Goal: Task Accomplishment & Management: Complete application form

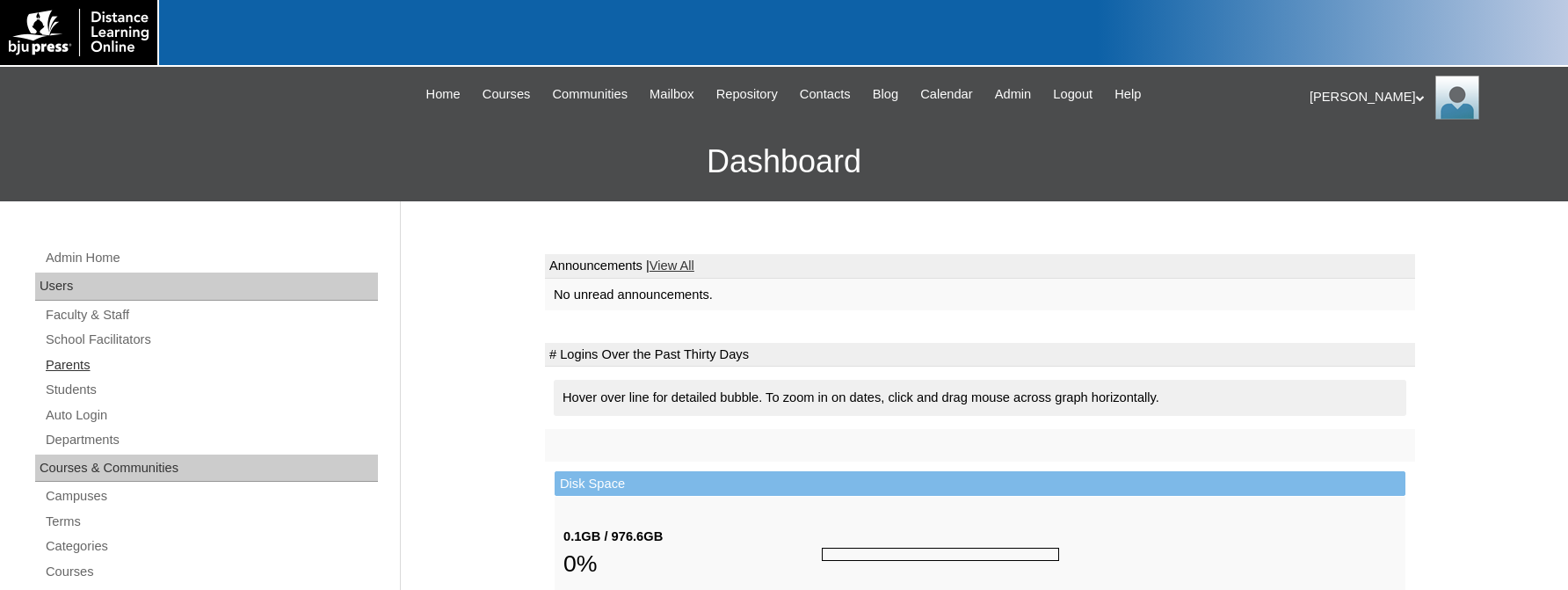
click at [53, 358] on link "Parents" at bounding box center [211, 365] width 334 height 22
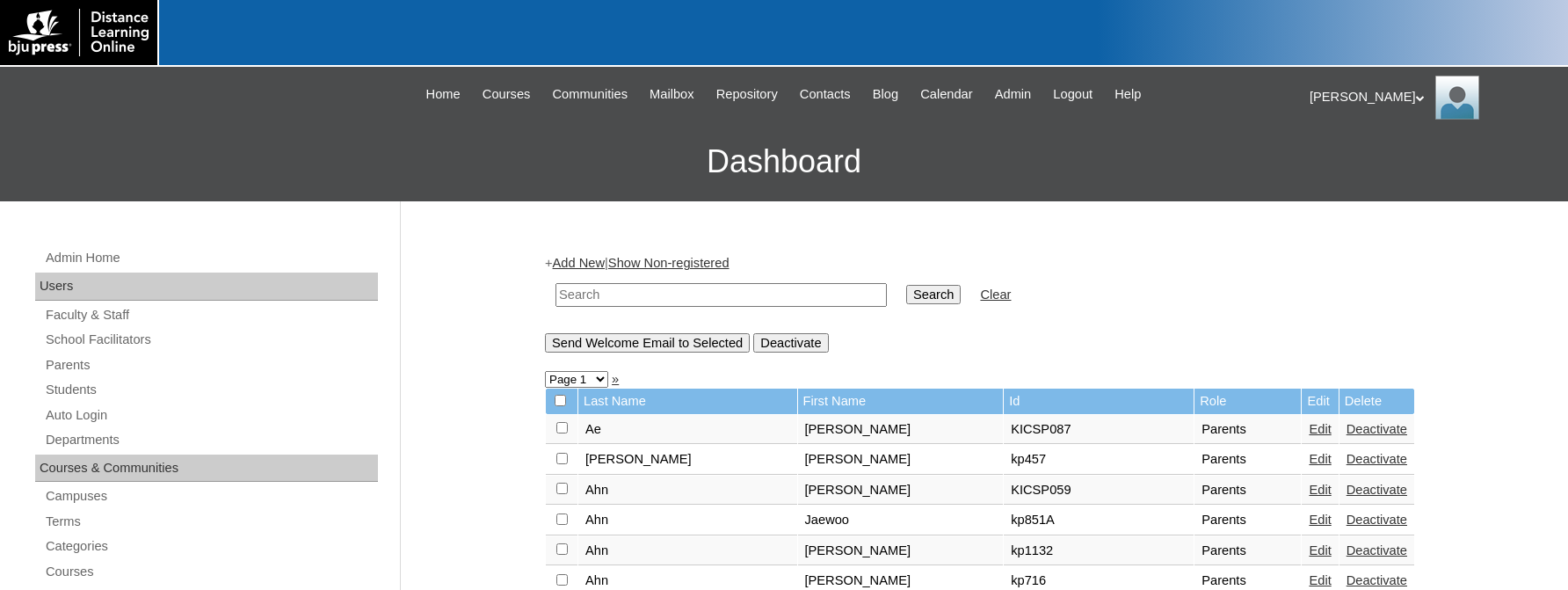
click at [605, 287] on input "text" at bounding box center [721, 295] width 331 height 24
type input "Rhee"
click at [907, 285] on input "Search" at bounding box center [934, 294] width 55 height 19
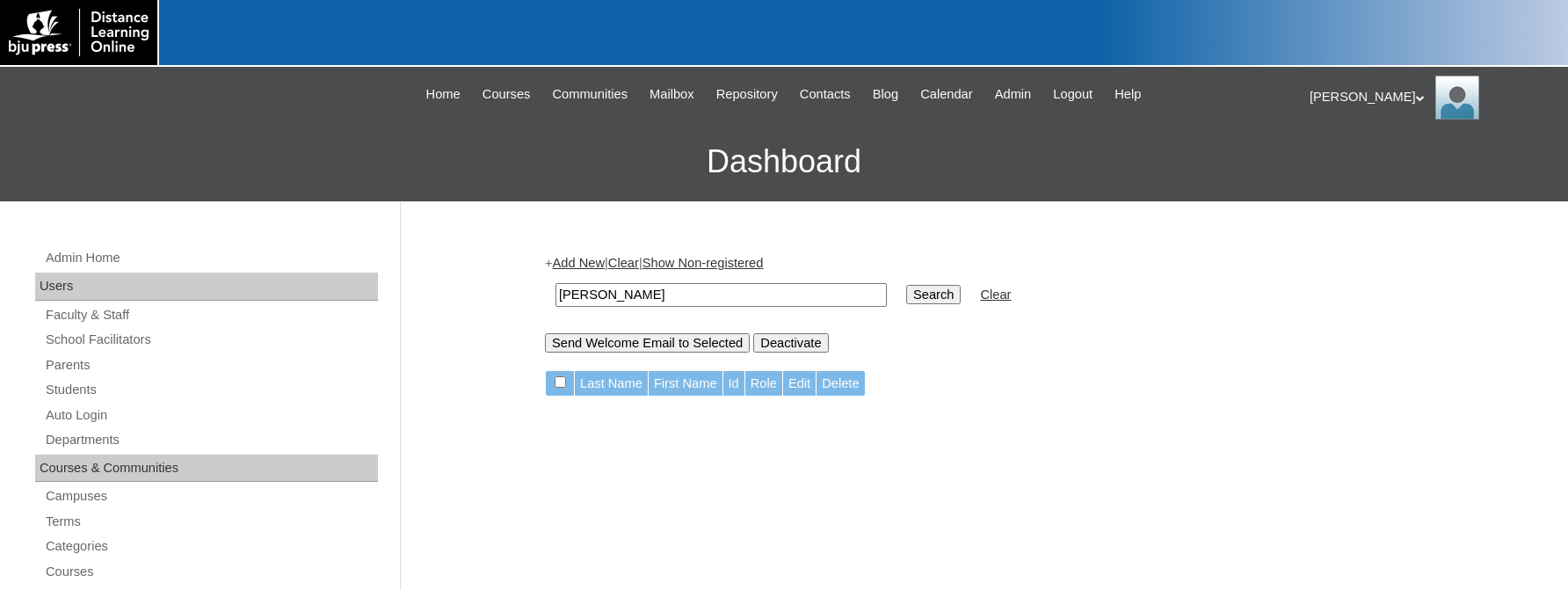
click at [605, 291] on input "[PERSON_NAME]" at bounding box center [721, 295] width 331 height 24
type input "[PERSON_NAME]*"
click at [907, 285] on input "Search" at bounding box center [934, 294] width 55 height 19
click at [612, 298] on input "[PERSON_NAME]*" at bounding box center [721, 295] width 331 height 24
type input "R"
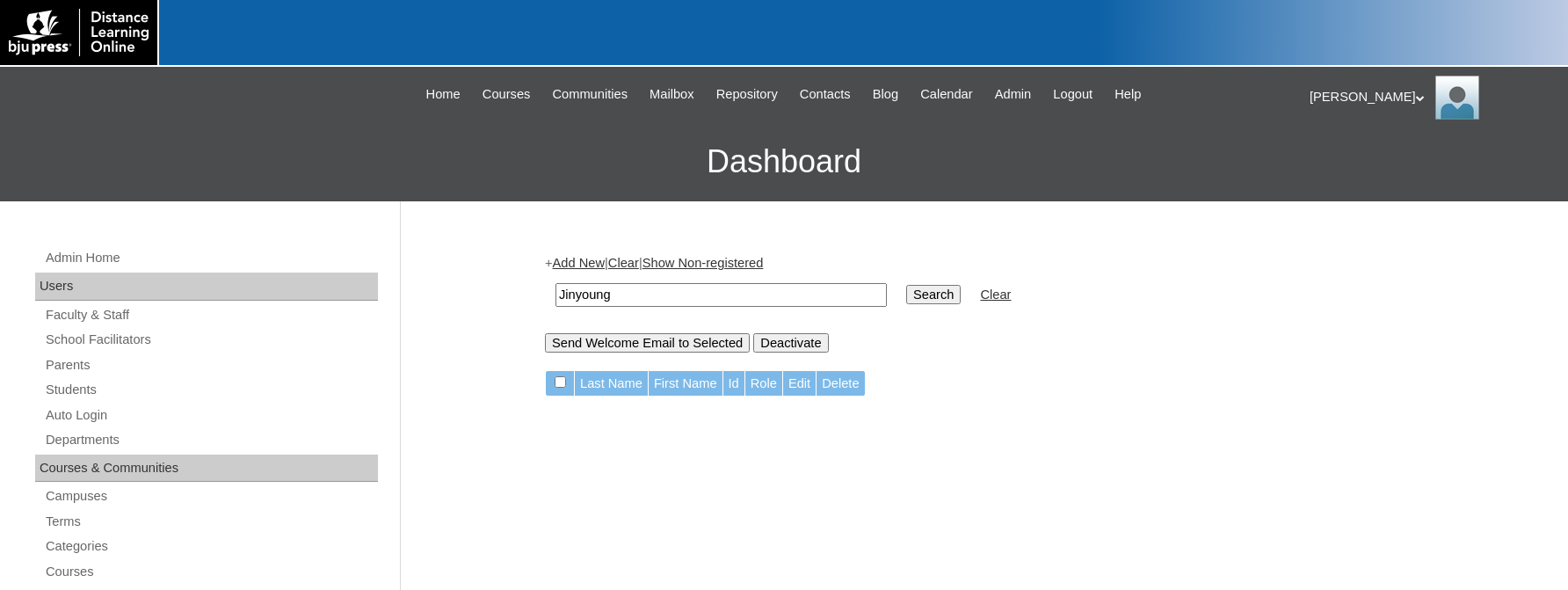
type input "Jinyoung"
click at [907, 285] on input "Search" at bounding box center [934, 294] width 55 height 19
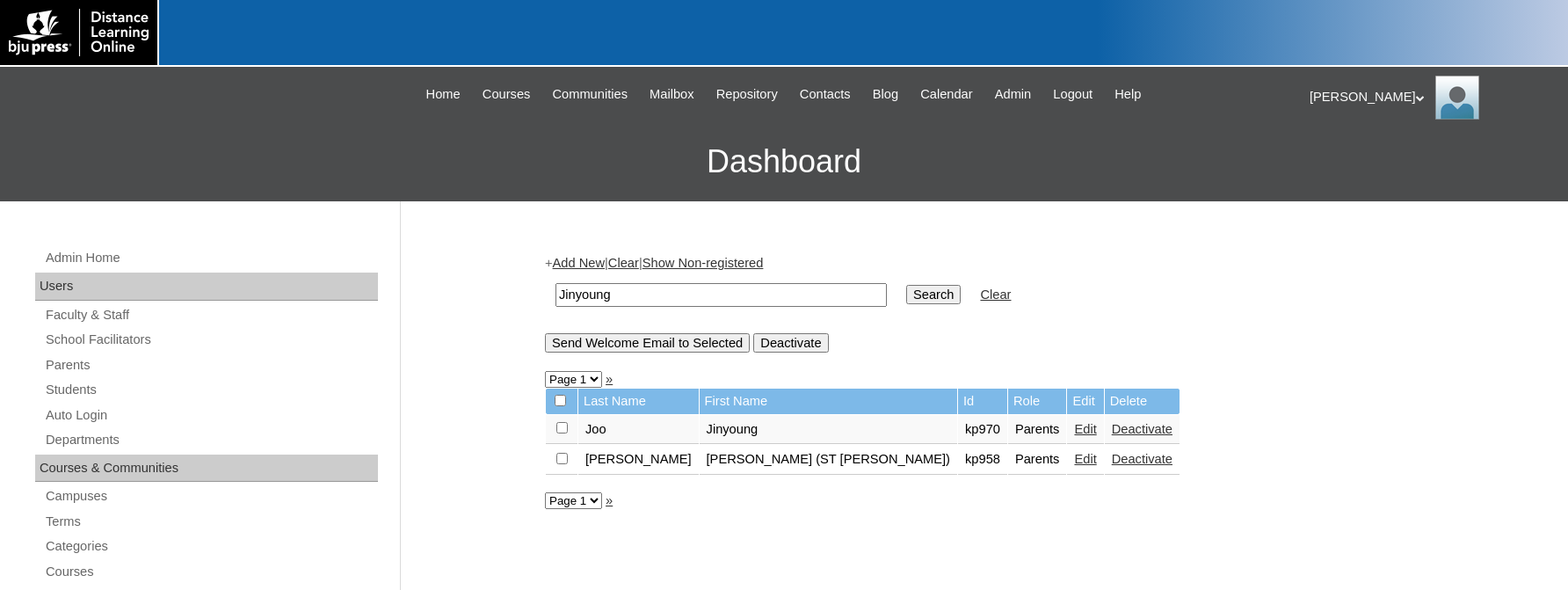
click at [1075, 466] on link "Edit" at bounding box center [1085, 458] width 22 height 14
click at [1075, 432] on link "Edit" at bounding box center [1085, 429] width 22 height 14
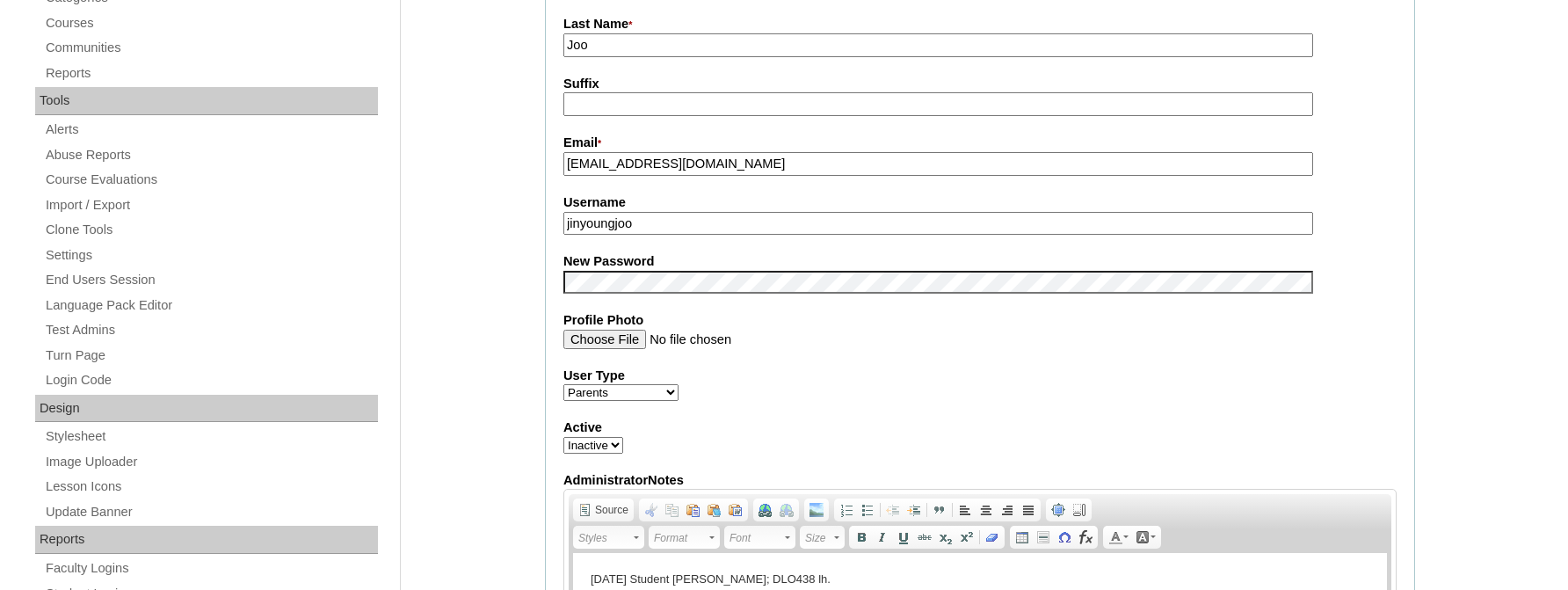
scroll to position [844, 0]
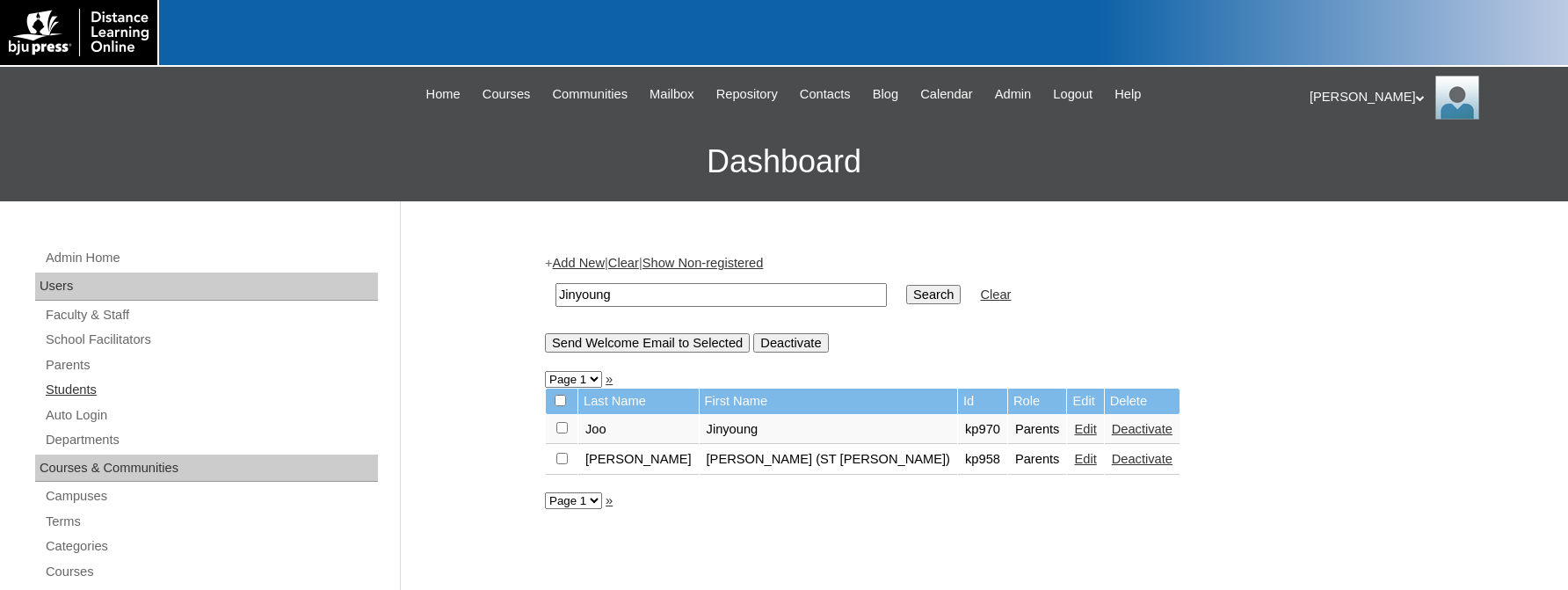
click at [90, 391] on link "Students" at bounding box center [211, 389] width 334 height 22
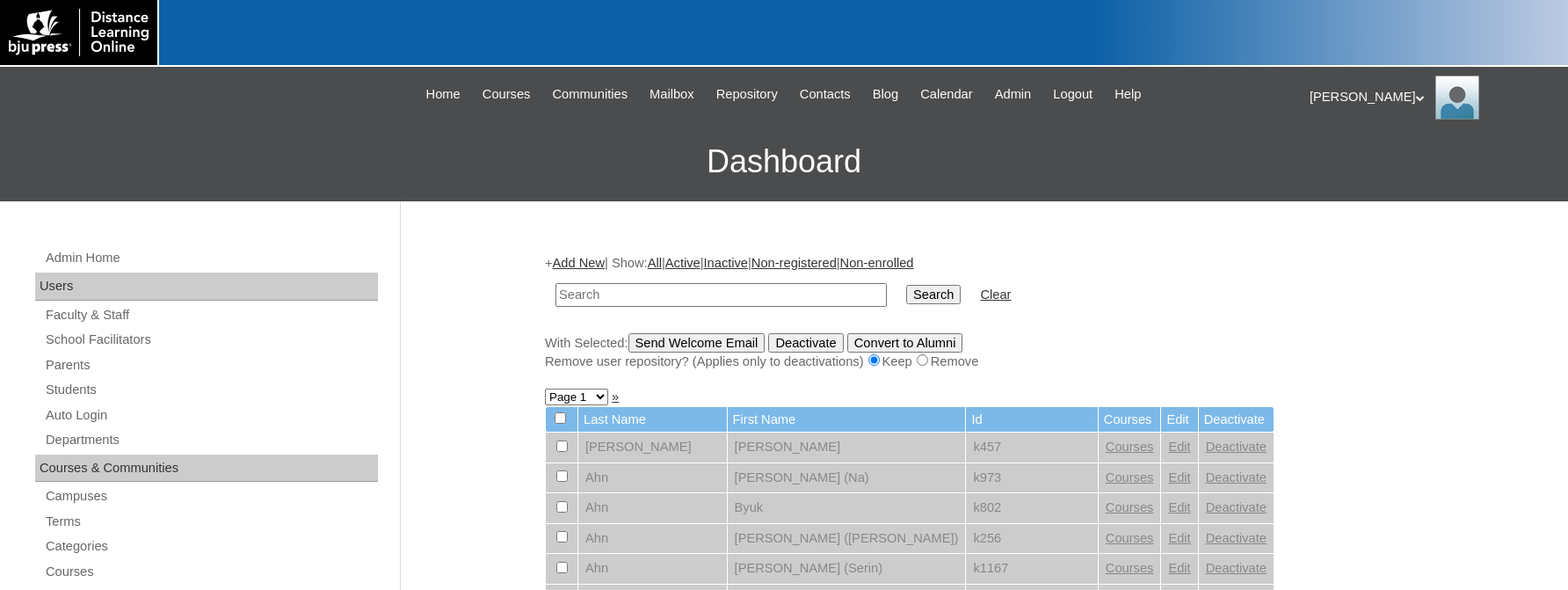
click at [604, 295] on input "text" at bounding box center [721, 295] width 331 height 24
type input "Eunwoo"
click at [907, 285] on input "Search" at bounding box center [934, 294] width 55 height 19
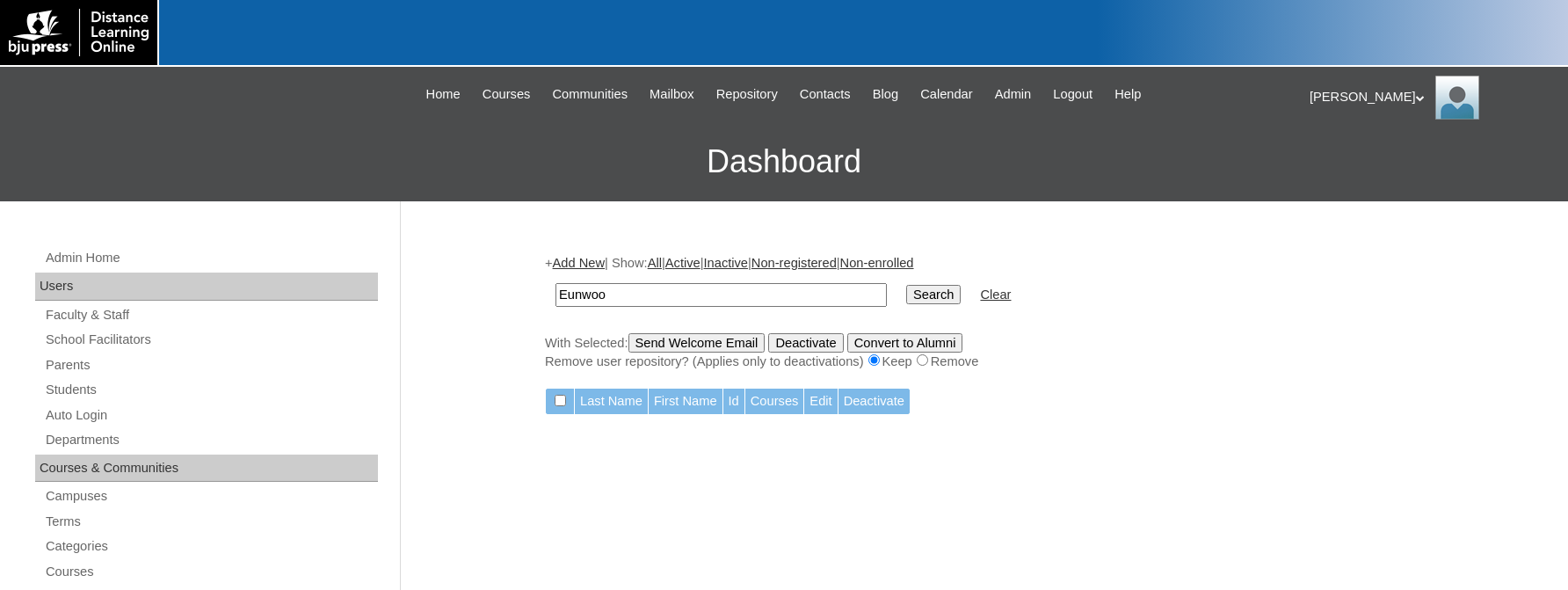
drag, startPoint x: 618, startPoint y: 300, endPoint x: 447, endPoint y: 336, distance: 174.7
click at [556, 306] on input "Eunwoo" at bounding box center [721, 295] width 331 height 24
type input "[PERSON_NAME]"
click at [907, 285] on input "Search" at bounding box center [934, 294] width 55 height 19
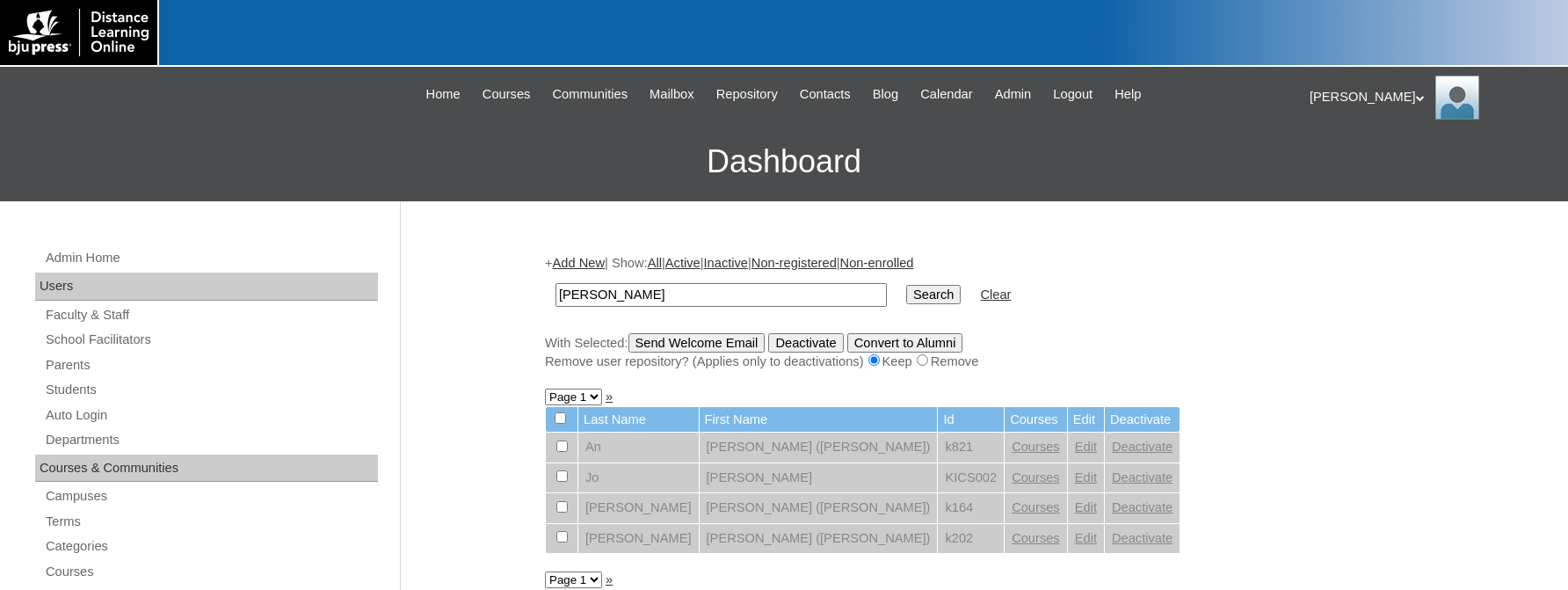
click at [1075, 514] on link "Edit" at bounding box center [1086, 506] width 22 height 14
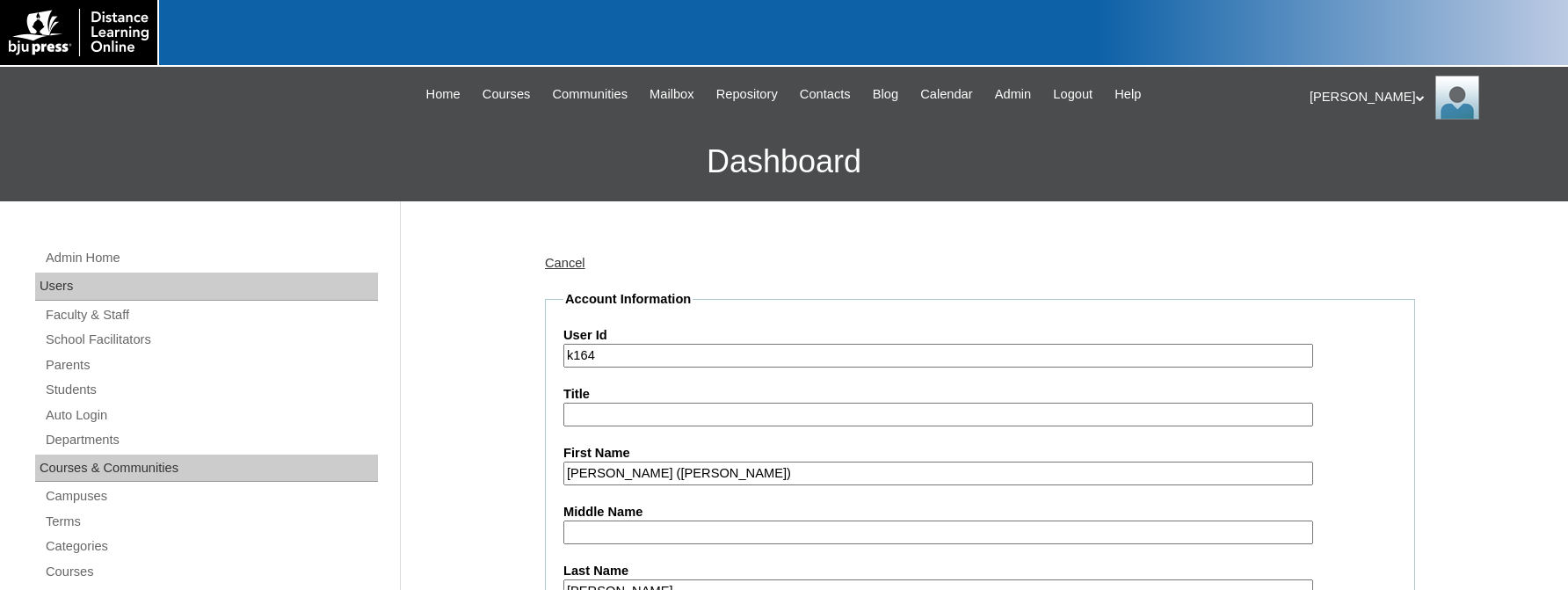
click at [86, 100] on div "Betty-Lou My Profile My Settings Logout |N|Faculty|| Skip to Main Content Skip …" at bounding box center [784, 133] width 1568 height 134
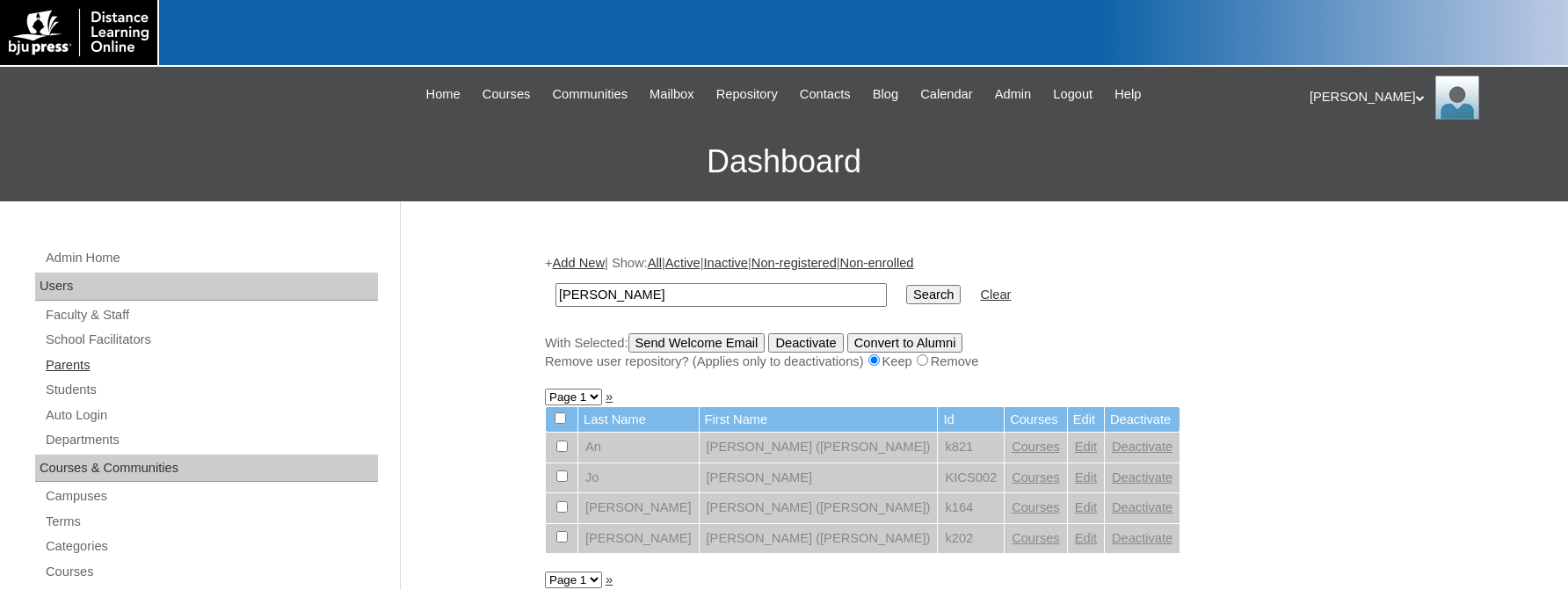
click at [62, 363] on link "Parents" at bounding box center [211, 365] width 334 height 22
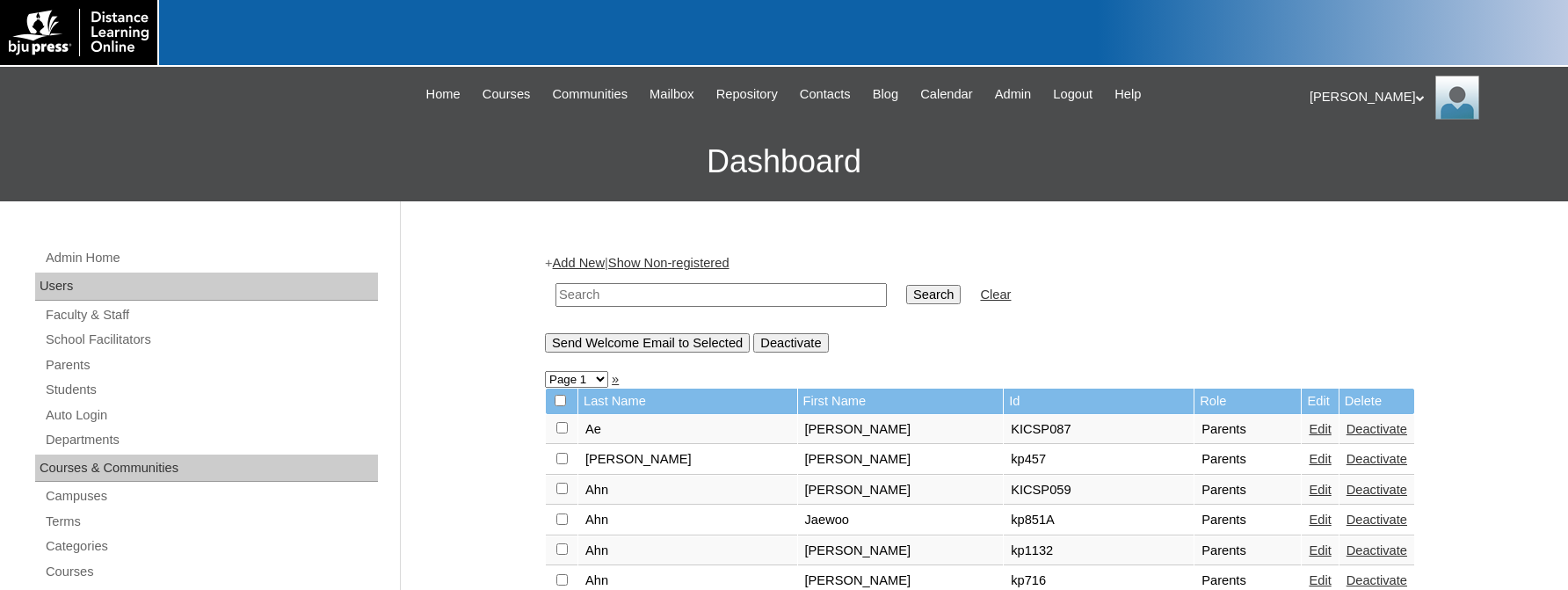
click at [585, 258] on link "Add New" at bounding box center [578, 262] width 52 height 14
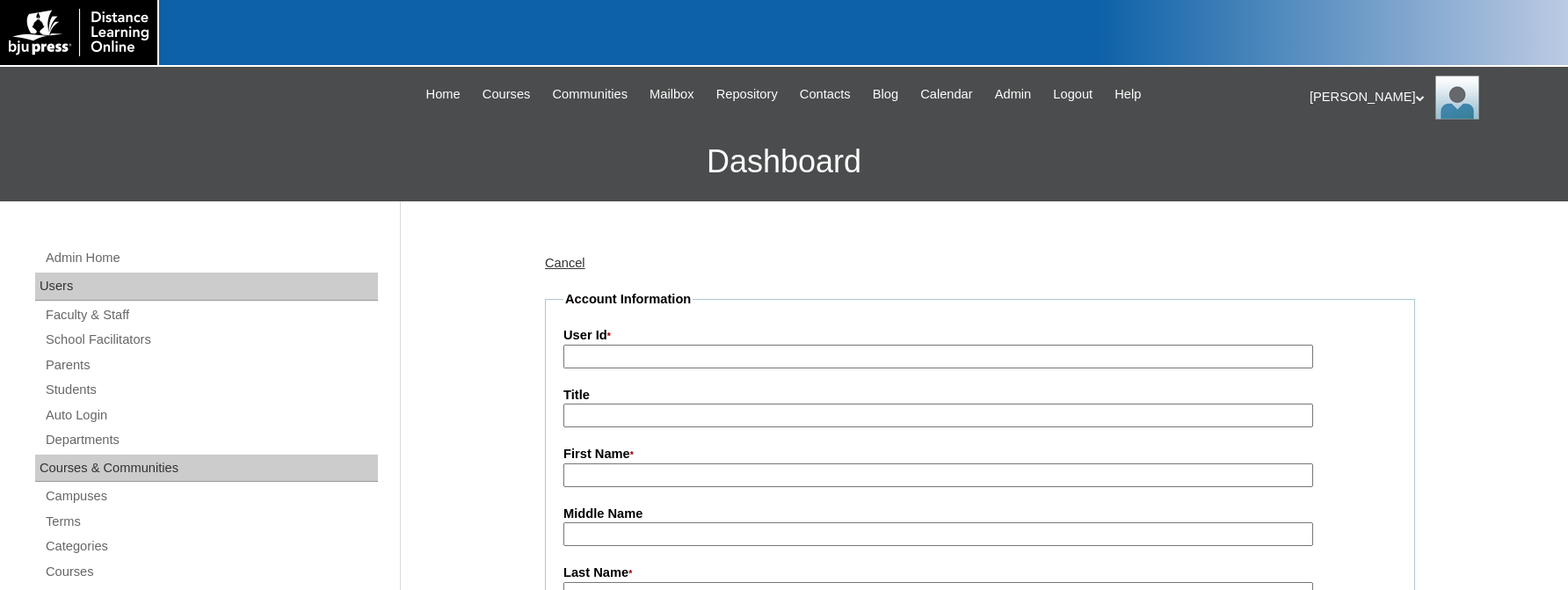
click at [591, 357] on input "User Id *" at bounding box center [939, 357] width 750 height 24
type input "kp1254"
click at [598, 476] on input "First Name *" at bounding box center [939, 475] width 750 height 24
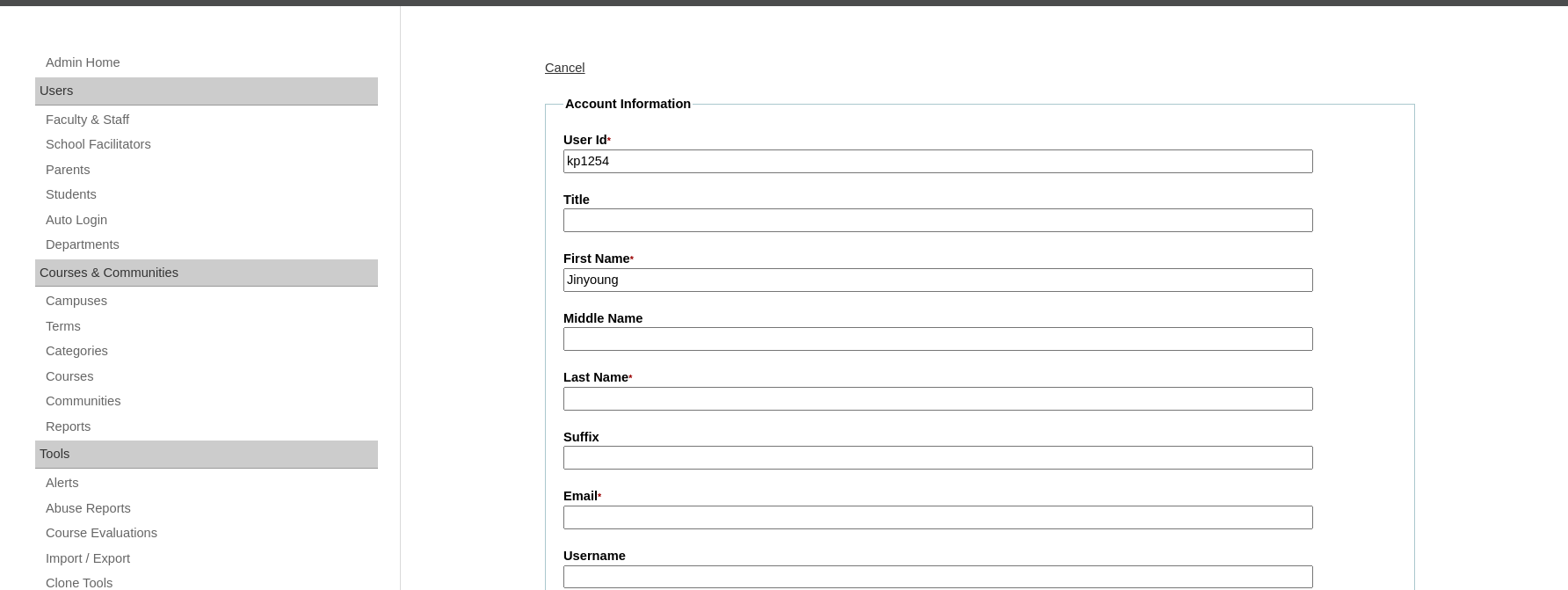
scroll to position [211, 0]
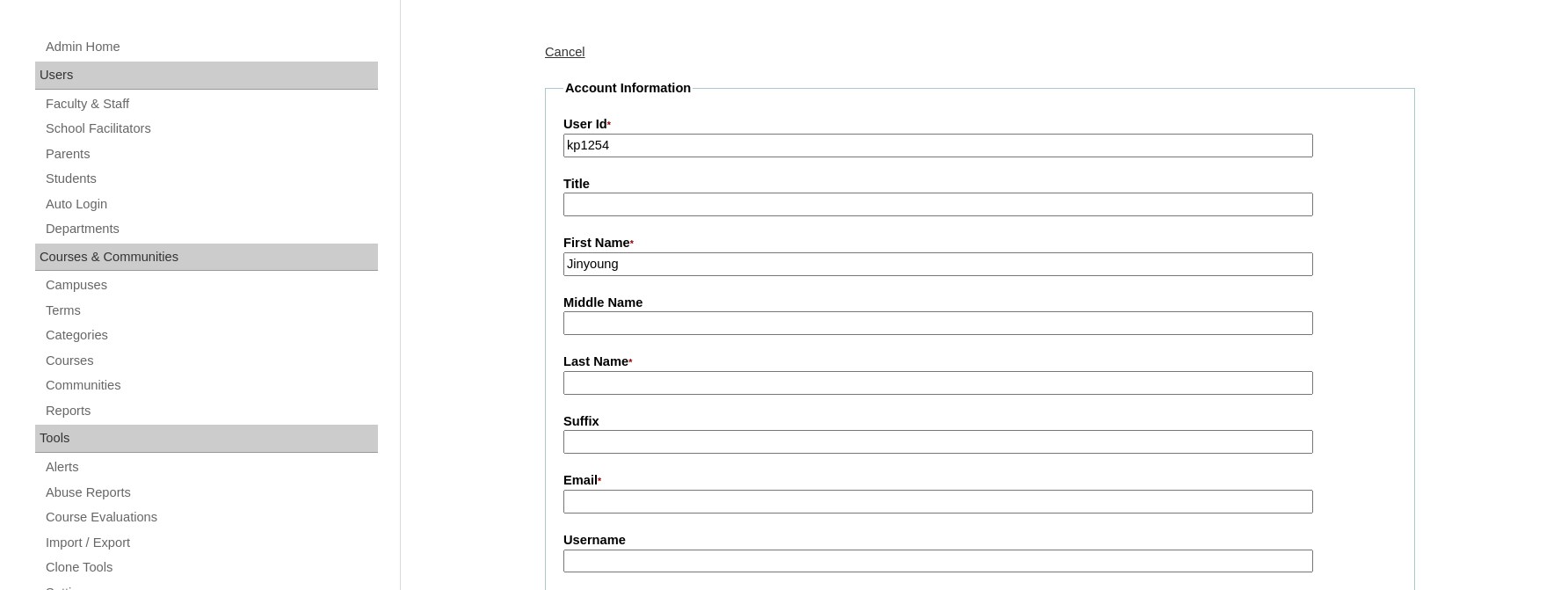
type input "Jinyoung"
click at [597, 385] on input "Last Name *" at bounding box center [939, 383] width 750 height 24
type input "Rhee"
click at [585, 505] on input "Email *" at bounding box center [939, 502] width 750 height 24
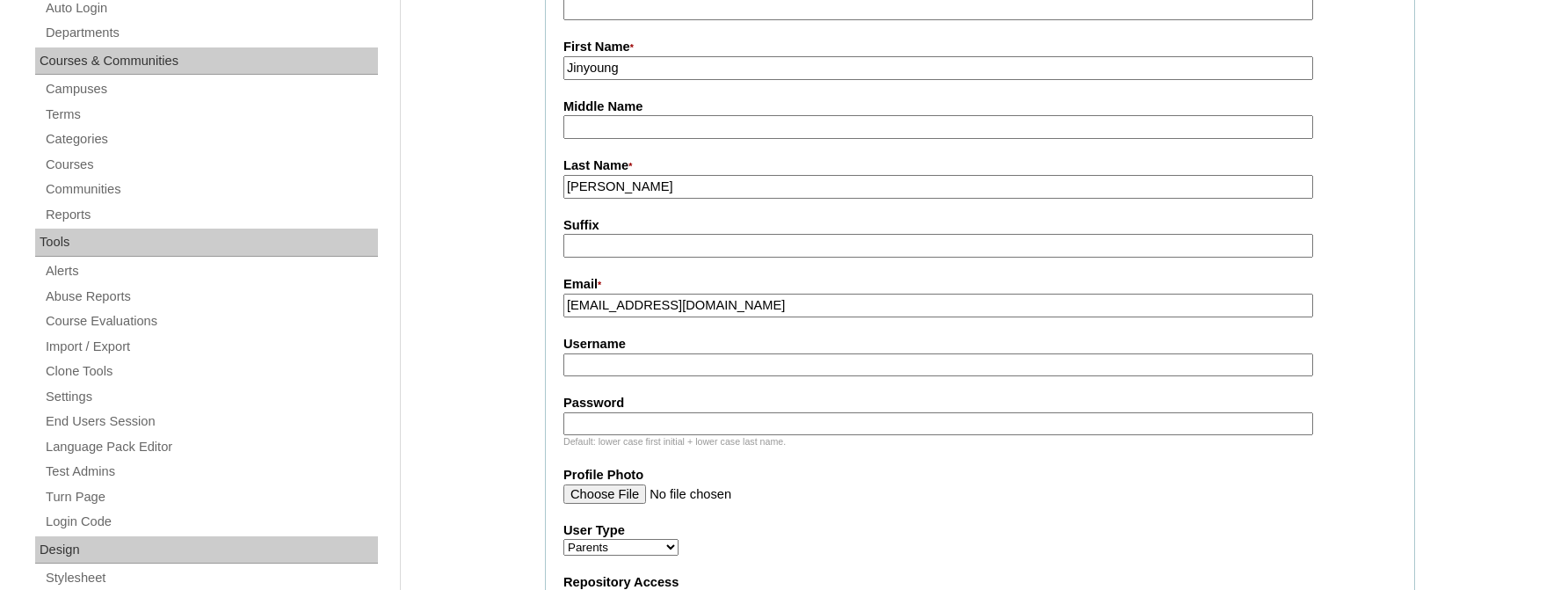
scroll to position [422, 0]
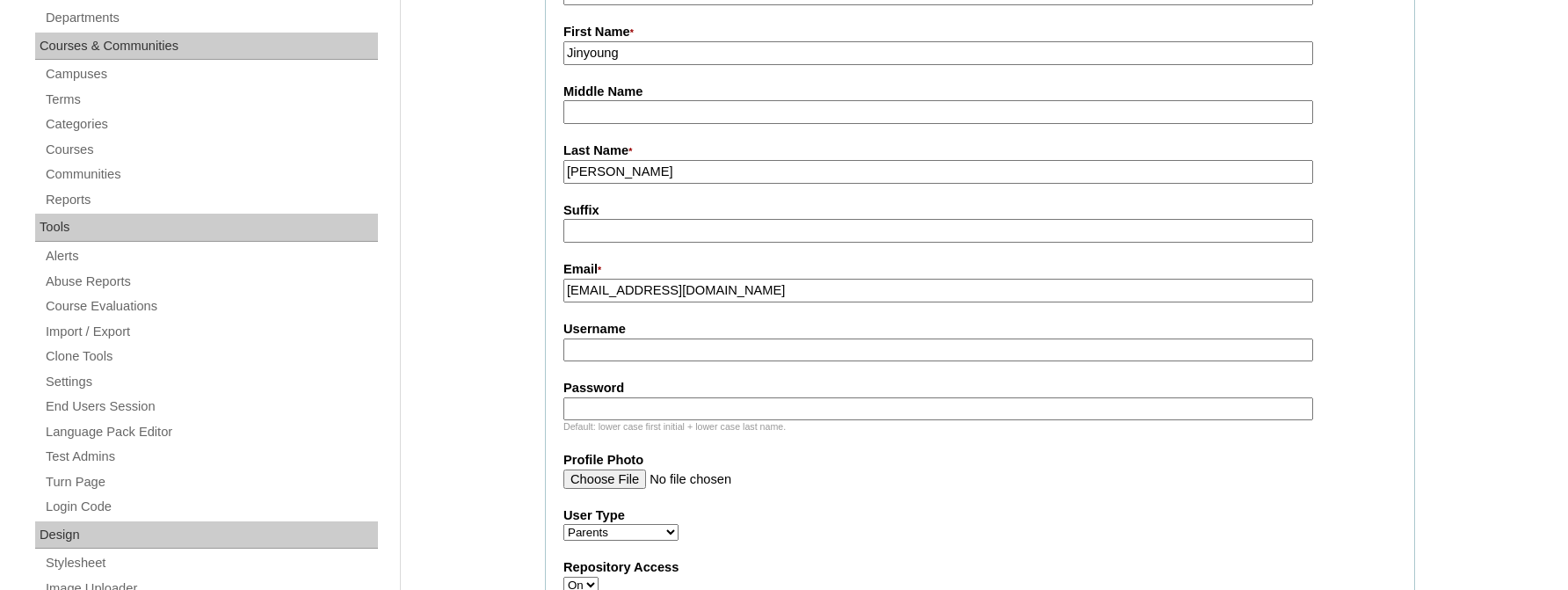
type input "egg-ribbon@naver.com"
click at [588, 349] on input "Username" at bounding box center [939, 350] width 750 height 24
drag, startPoint x: 622, startPoint y: 351, endPoint x: 545, endPoint y: 360, distance: 77.5
click at [564, 360] on input "RheeJin" at bounding box center [939, 350] width 750 height 24
paste input "3718581"
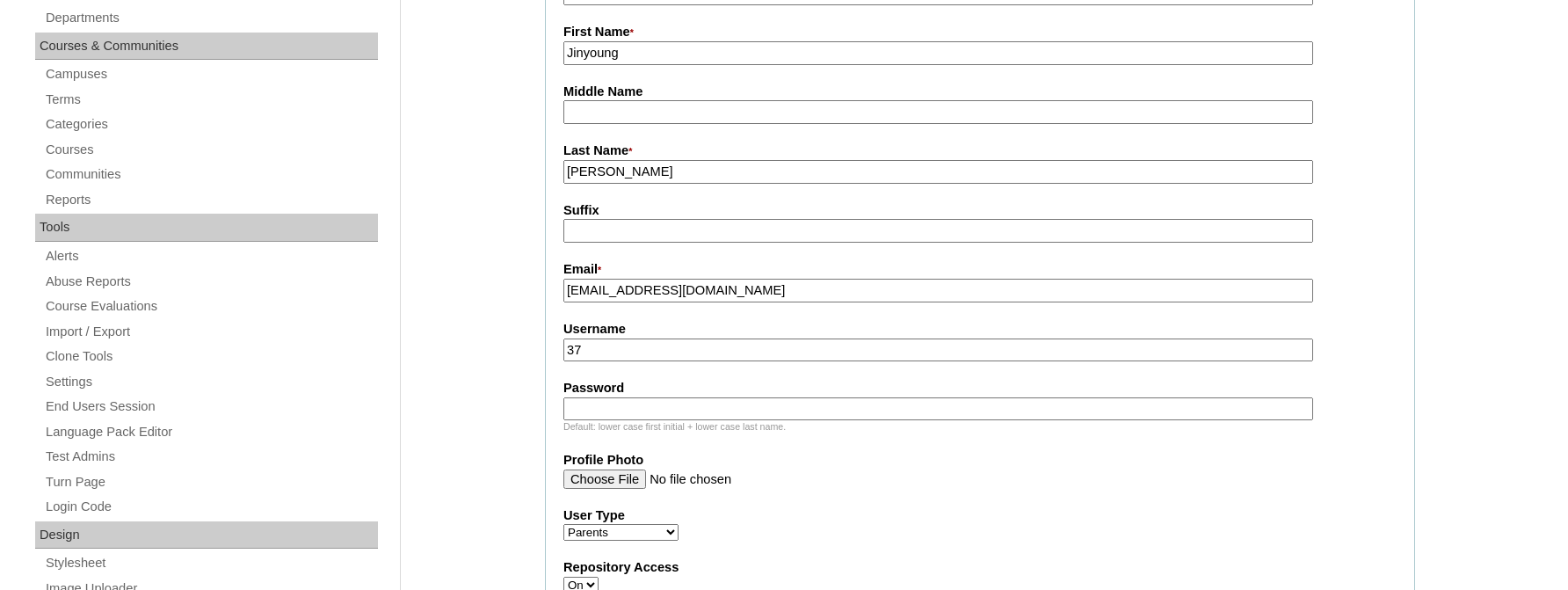
type input "3"
drag, startPoint x: 624, startPoint y: 349, endPoint x: 538, endPoint y: 351, distance: 86.0
click at [564, 351] on input "RheeJin" at bounding box center [939, 350] width 750 height 24
type input "RheeJin"
click at [585, 410] on input "Password" at bounding box center [939, 409] width 750 height 24
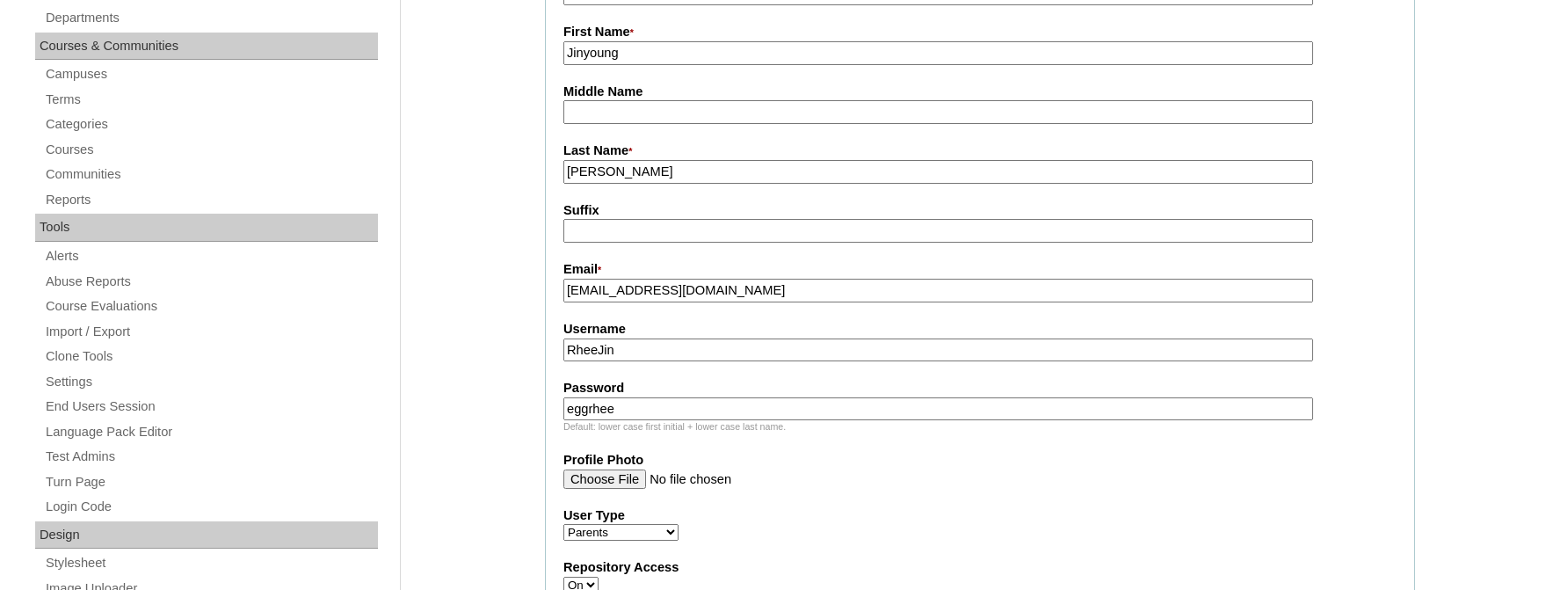
drag, startPoint x: 631, startPoint y: 412, endPoint x: 538, endPoint y: 427, distance: 94.2
click at [564, 421] on input "eggrhee" at bounding box center [939, 409] width 750 height 24
type input "eggrhee"
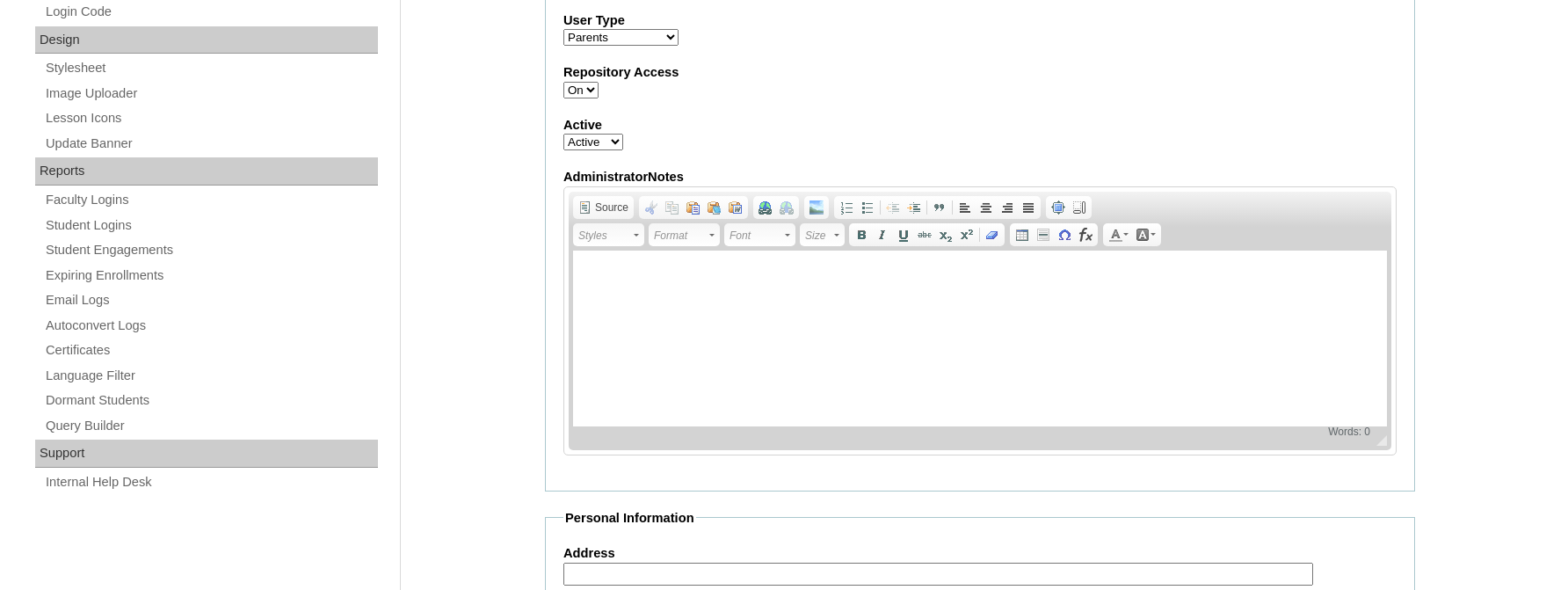
scroll to position [746, 0]
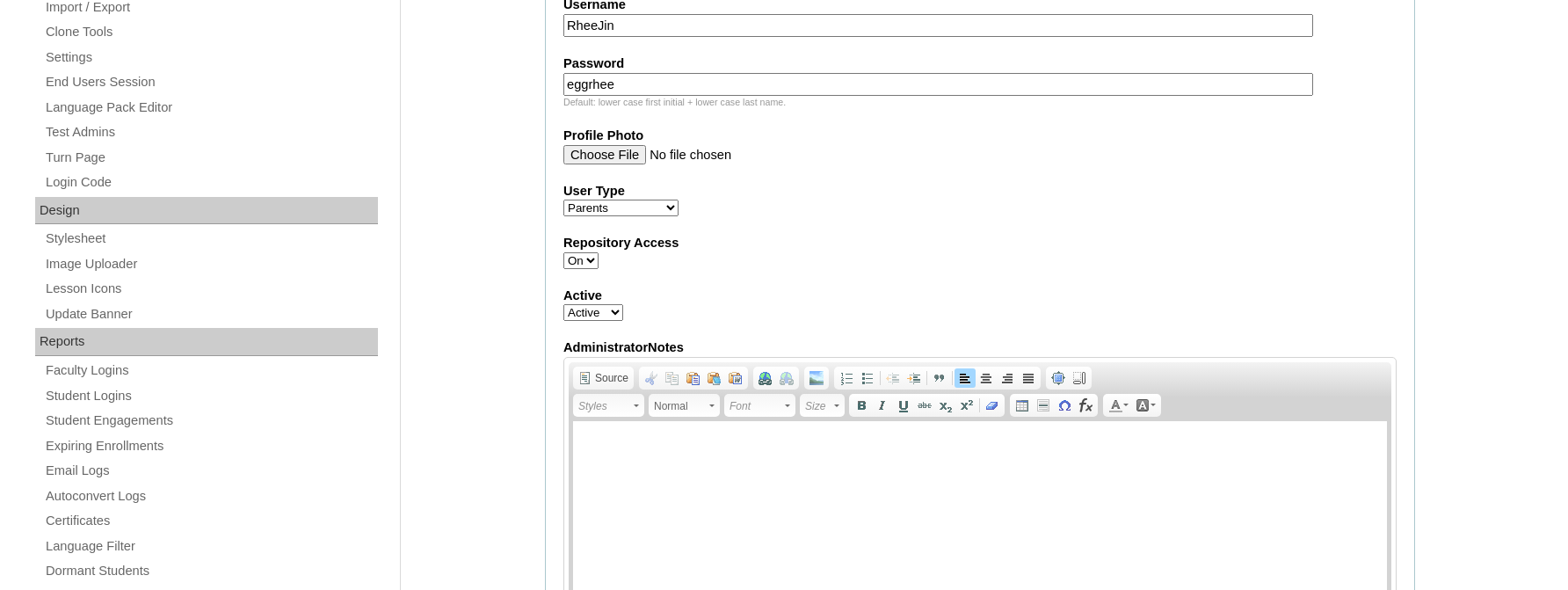
click at [601, 485] on html at bounding box center [980, 508] width 814 height 176
click at [801, 446] on p "10-10-2025 Student, Eunwoo Kim (Alice) CCO659, blf." at bounding box center [981, 447] width 779 height 18
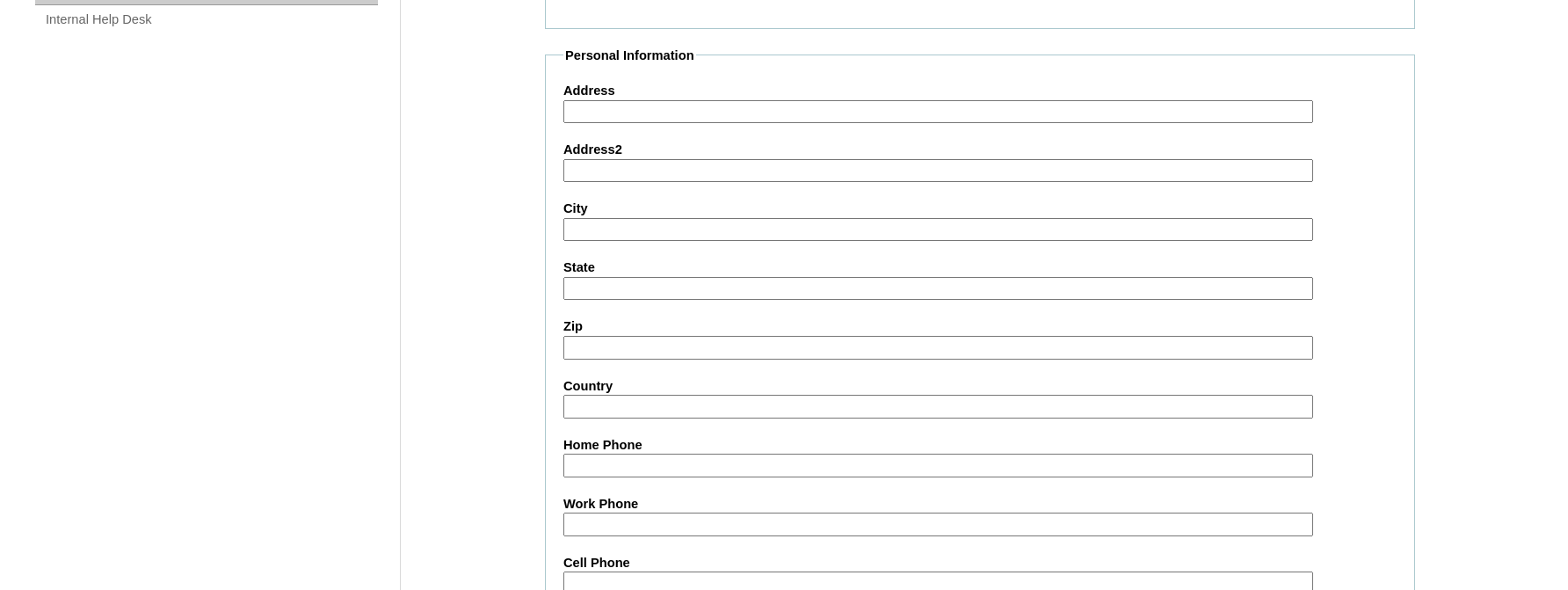
scroll to position [1801, 0]
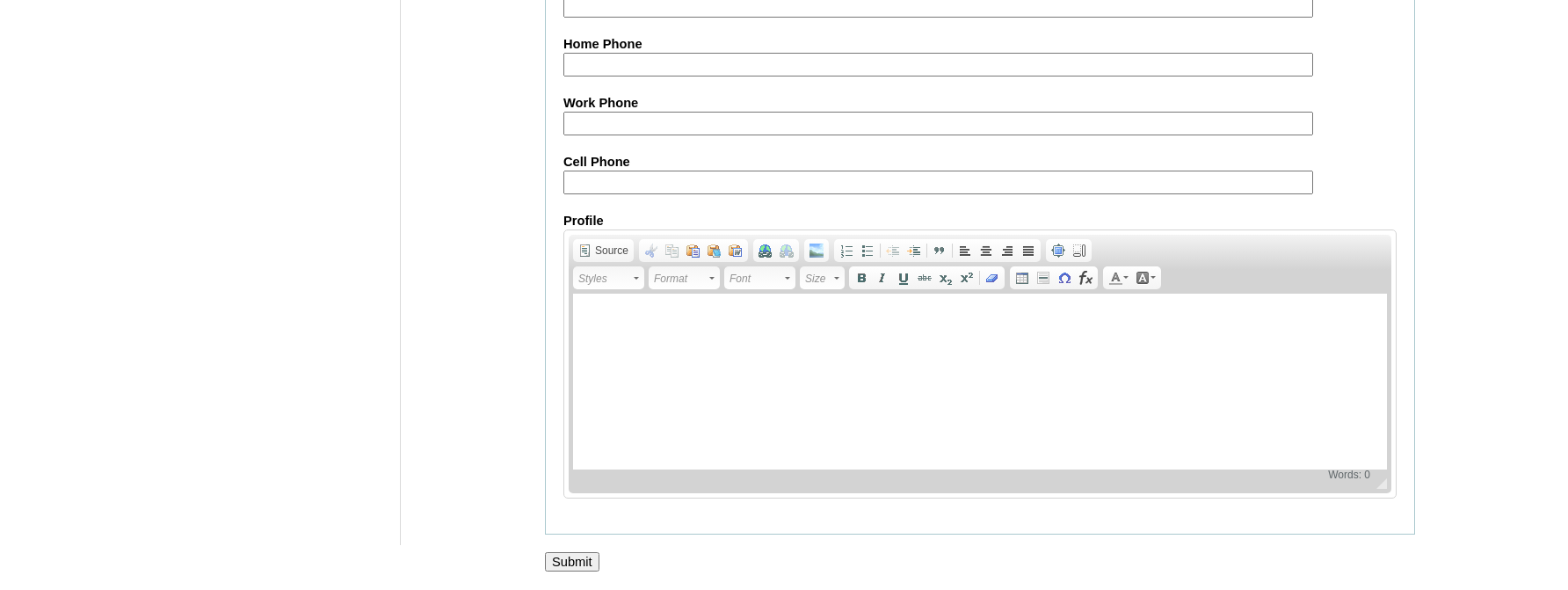
click at [564, 561] on input "Submit" at bounding box center [573, 561] width 55 height 19
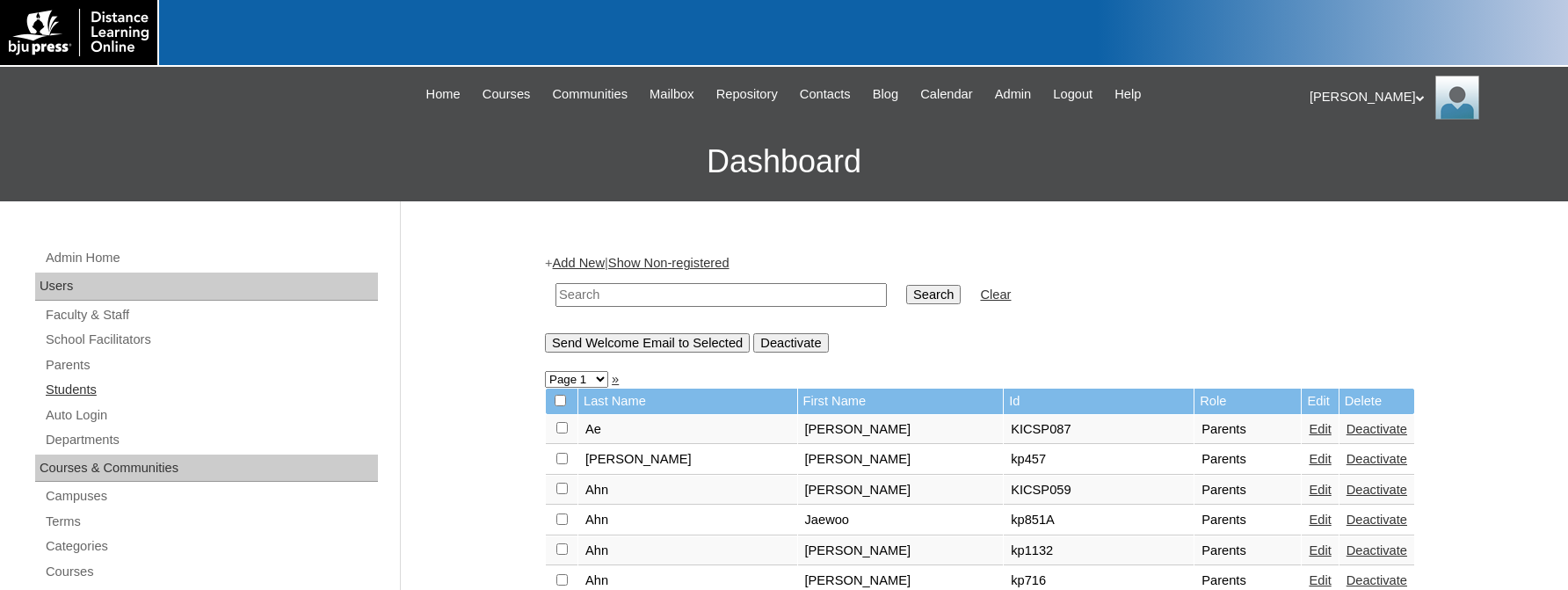
click at [78, 382] on link "Students" at bounding box center [211, 389] width 334 height 22
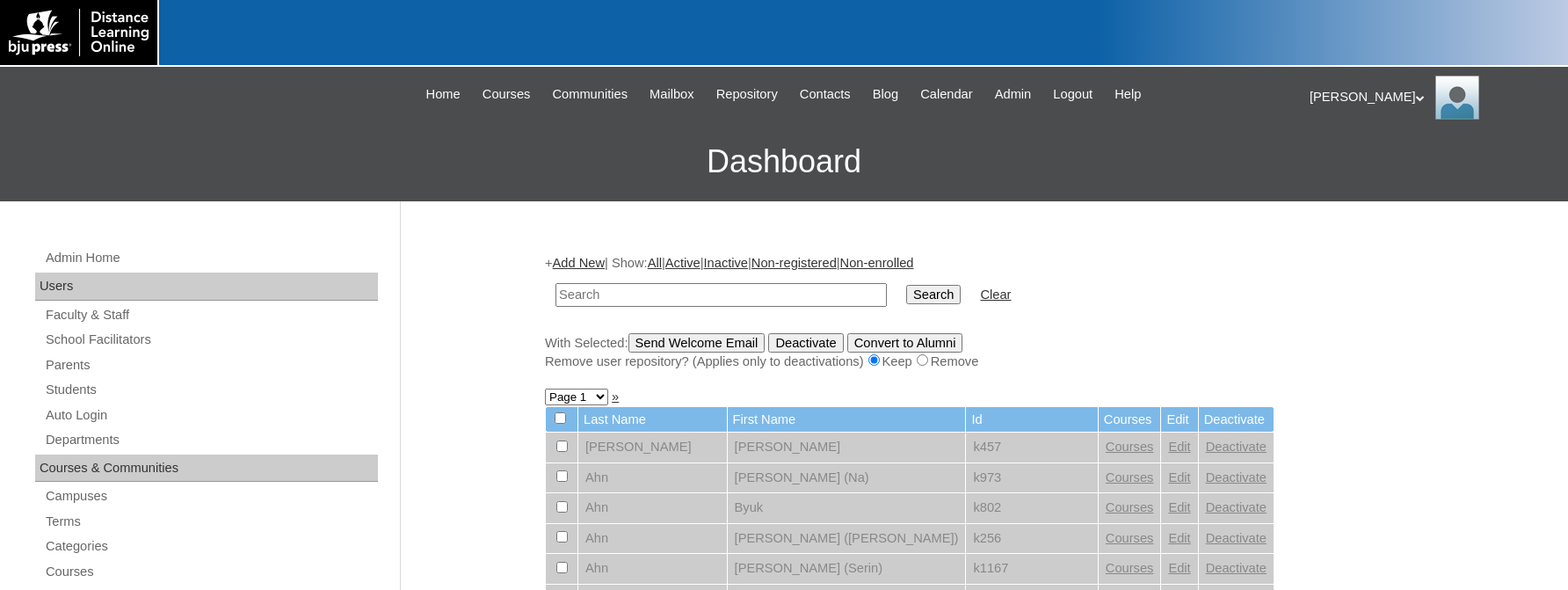
click at [578, 259] on link "Add New" at bounding box center [578, 262] width 52 height 14
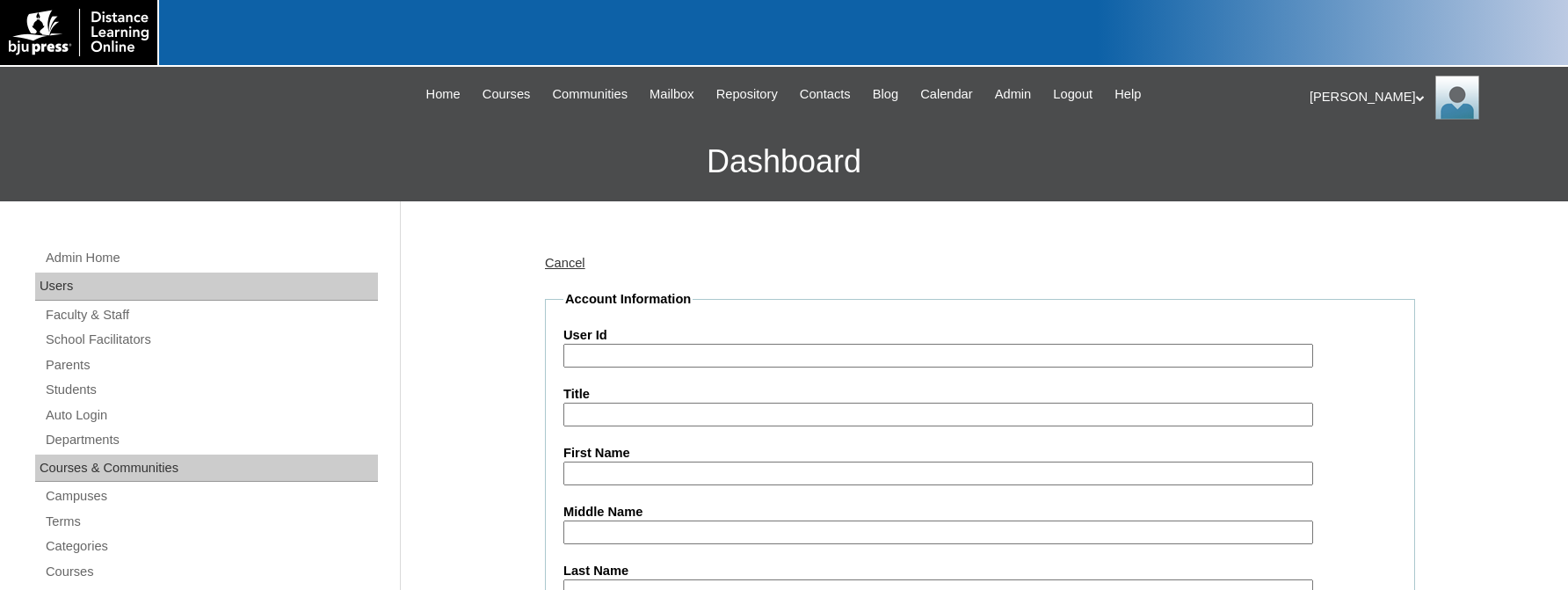
click at [602, 352] on input "User Id" at bounding box center [939, 356] width 750 height 24
type input "K1254"
click at [588, 471] on input "First Name" at bounding box center [939, 473] width 750 height 24
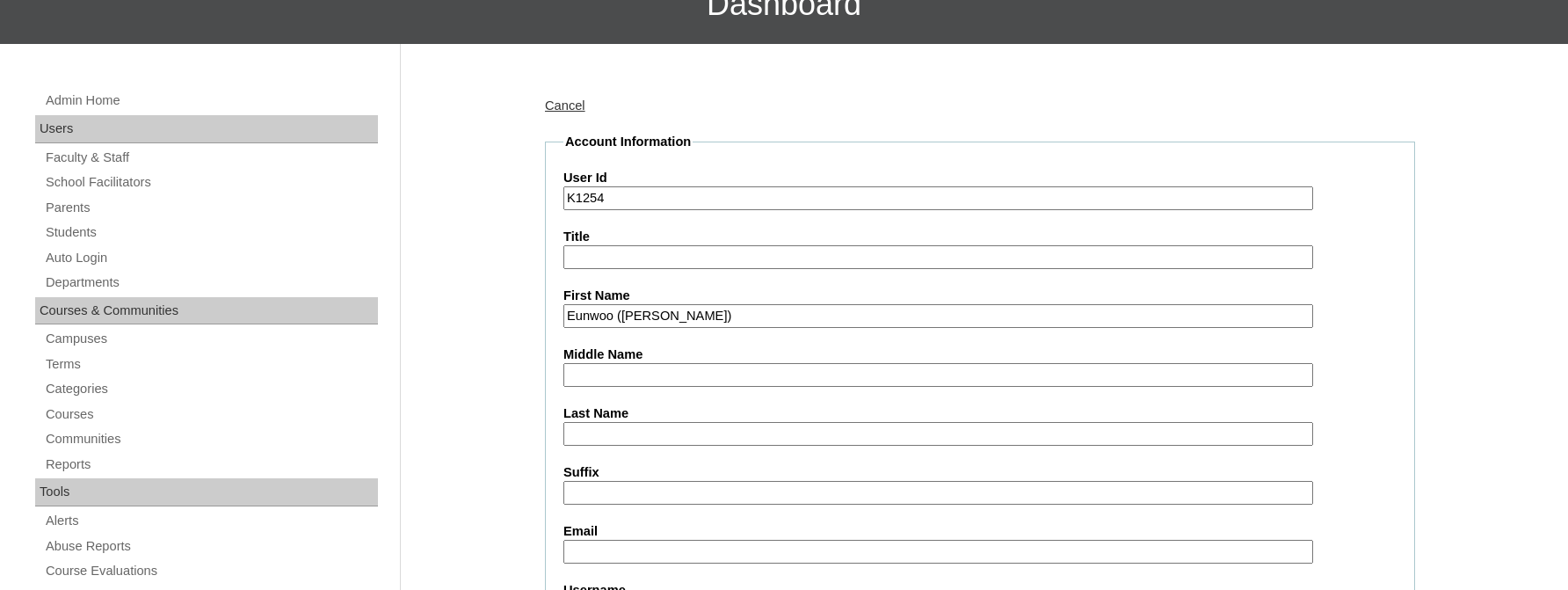
scroll to position [211, 0]
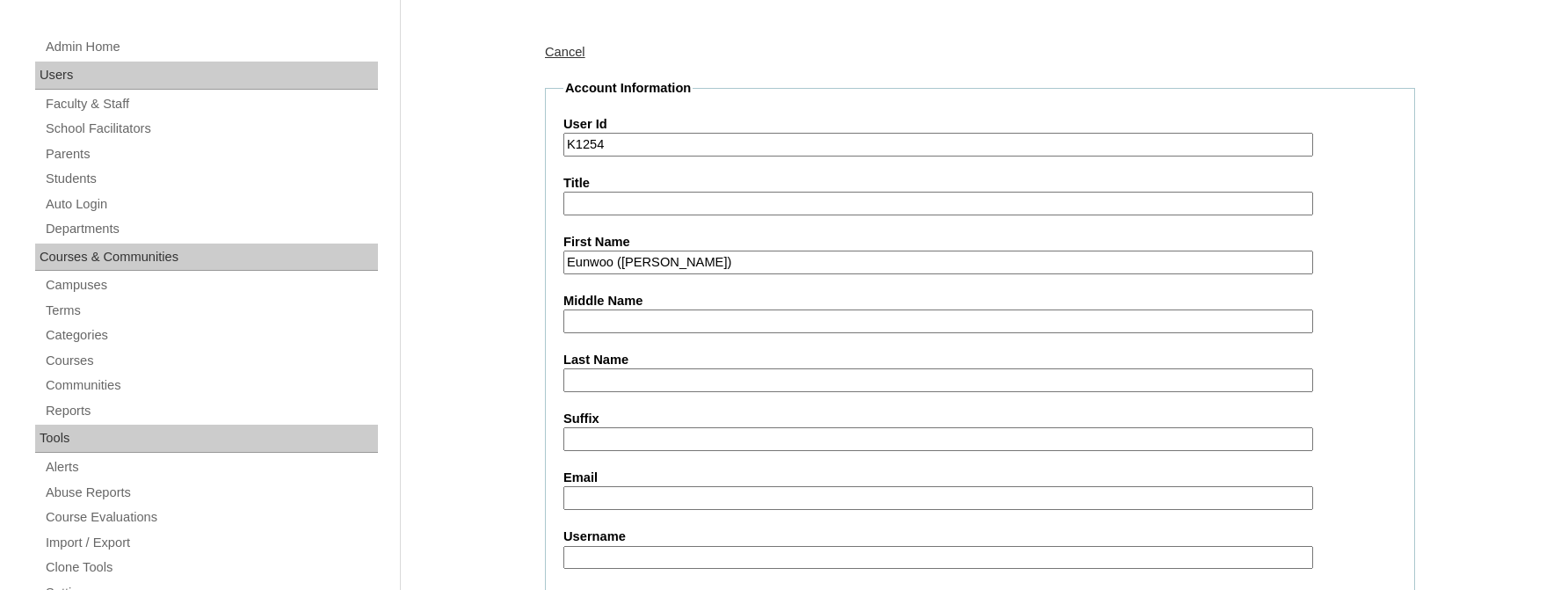
type input "Eunwoo (Alice)"
click at [579, 378] on input "Last Name" at bounding box center [939, 380] width 750 height 24
click at [618, 381] on input "Kim" at bounding box center [939, 380] width 750 height 24
type input "Kim"
click at [615, 496] on input "Email" at bounding box center [939, 498] width 750 height 24
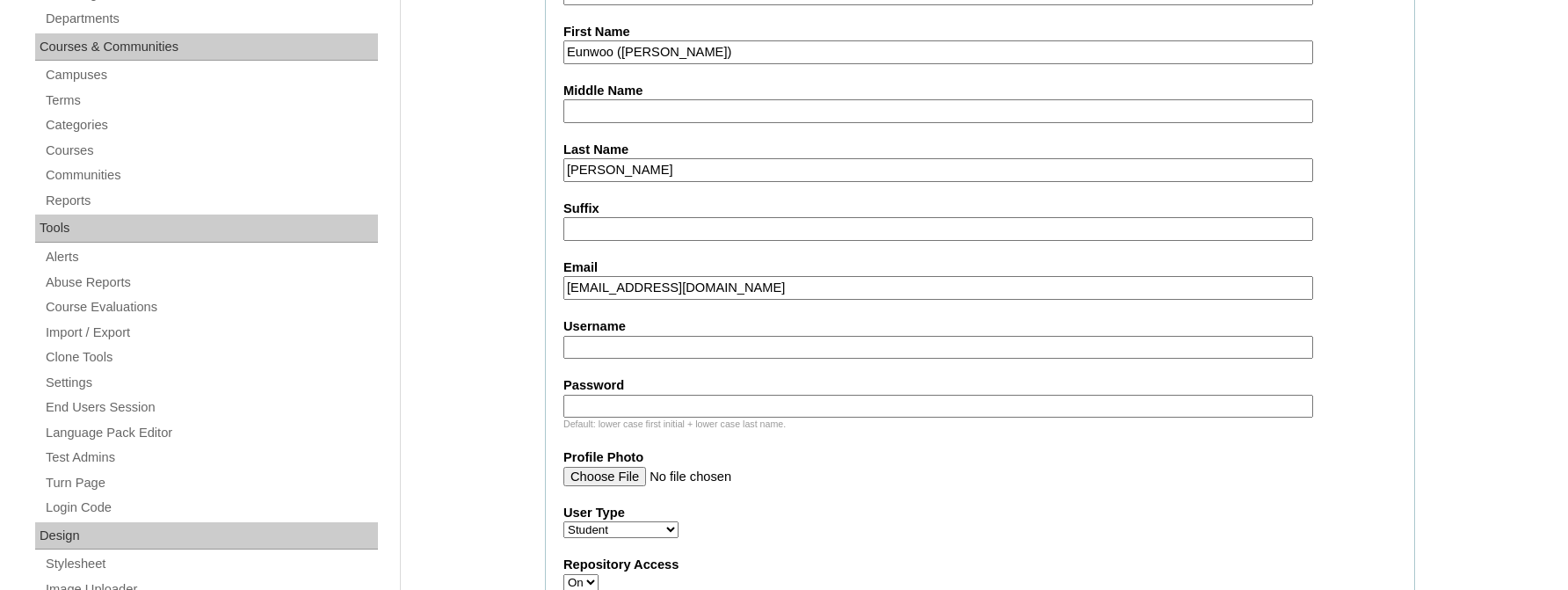
scroll to position [422, 0]
type input "aliceiscaous@gmail.com"
click at [583, 345] on input "Username" at bounding box center [939, 347] width 750 height 24
type input "EunwooKim"
click at [576, 407] on input "Password" at bounding box center [939, 406] width 750 height 24
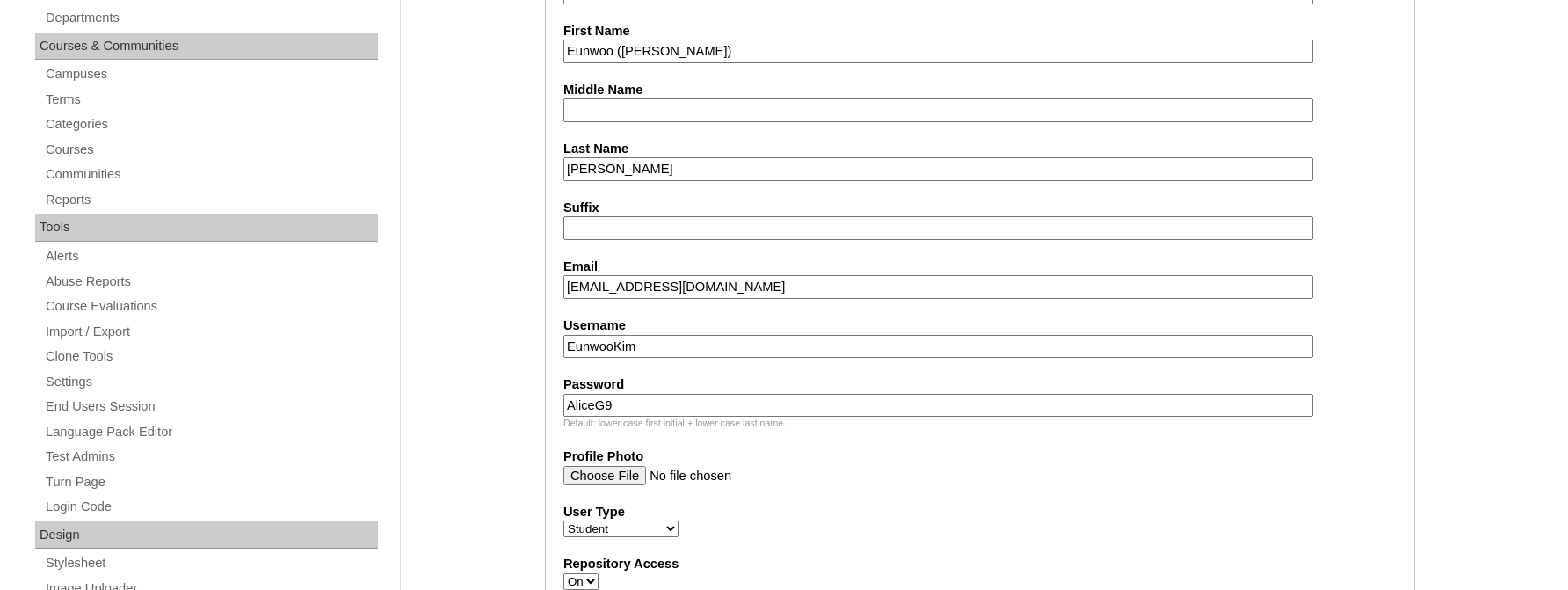
drag, startPoint x: 628, startPoint y: 407, endPoint x: 555, endPoint y: 411, distance: 73.1
click at [564, 411] on input "AliceG9" at bounding box center [939, 406] width 750 height 24
type input "AliceG9"
drag, startPoint x: 647, startPoint y: 347, endPoint x: 529, endPoint y: 347, distance: 118.0
click at [564, 347] on input "EunwooKim" at bounding box center [939, 347] width 750 height 24
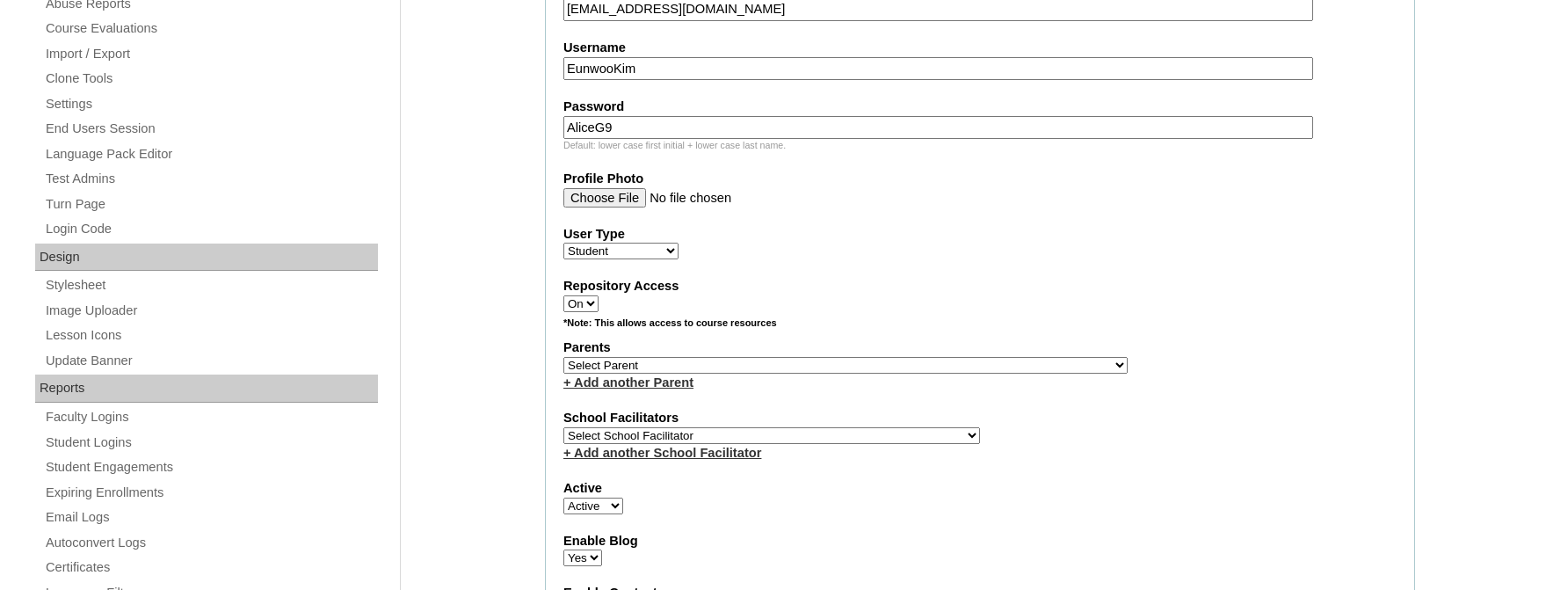
scroll to position [739, 0]
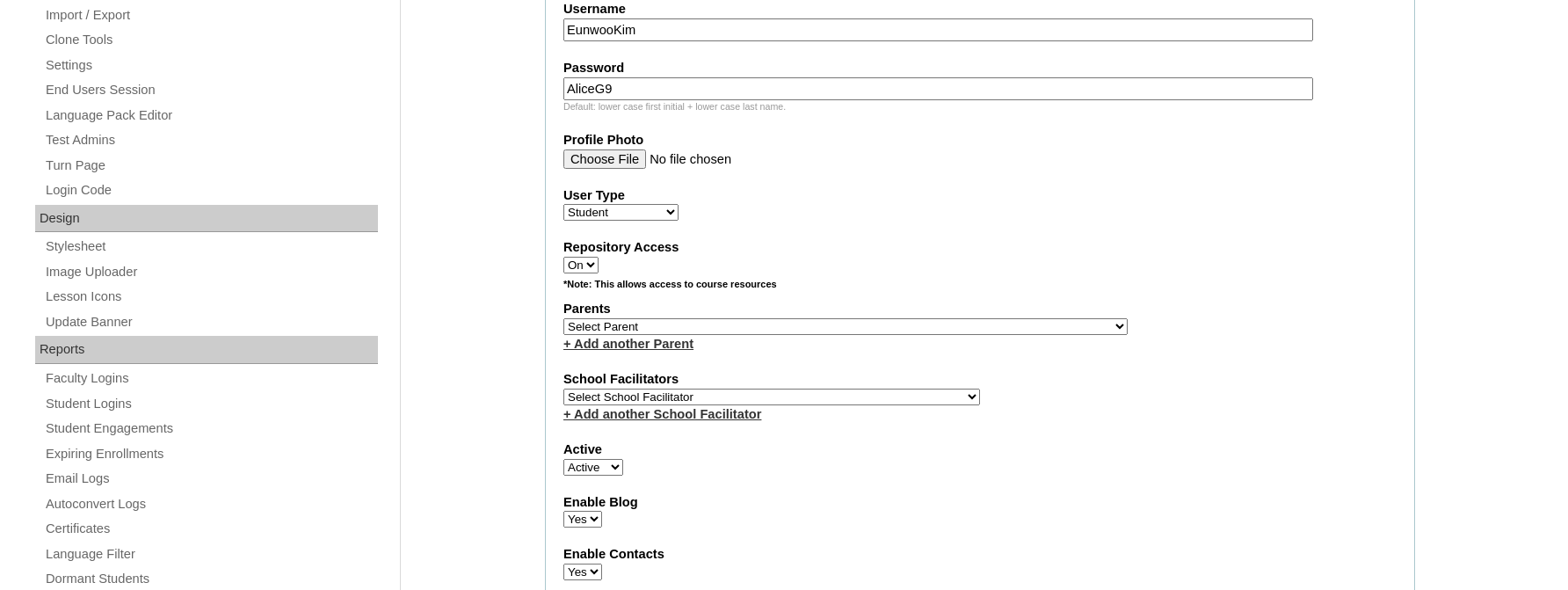
click at [564, 318] on select "Select Parent Ae, Sue Jung Afful, Janet Ahn, Jaehong Ahn, Jaewoo Ahn, Jeong Ah …" at bounding box center [846, 326] width 565 height 16
select select "17842"
click option "Rhee, Jinyoung" at bounding box center [0, 0] width 0 height 0
click at [564, 388] on select "Select School Facilitator BCSfacilitator1 BCS Jooyeon Oh CCO Bethel IS Yoonjae …" at bounding box center [772, 397] width 417 height 16
select select "15550"
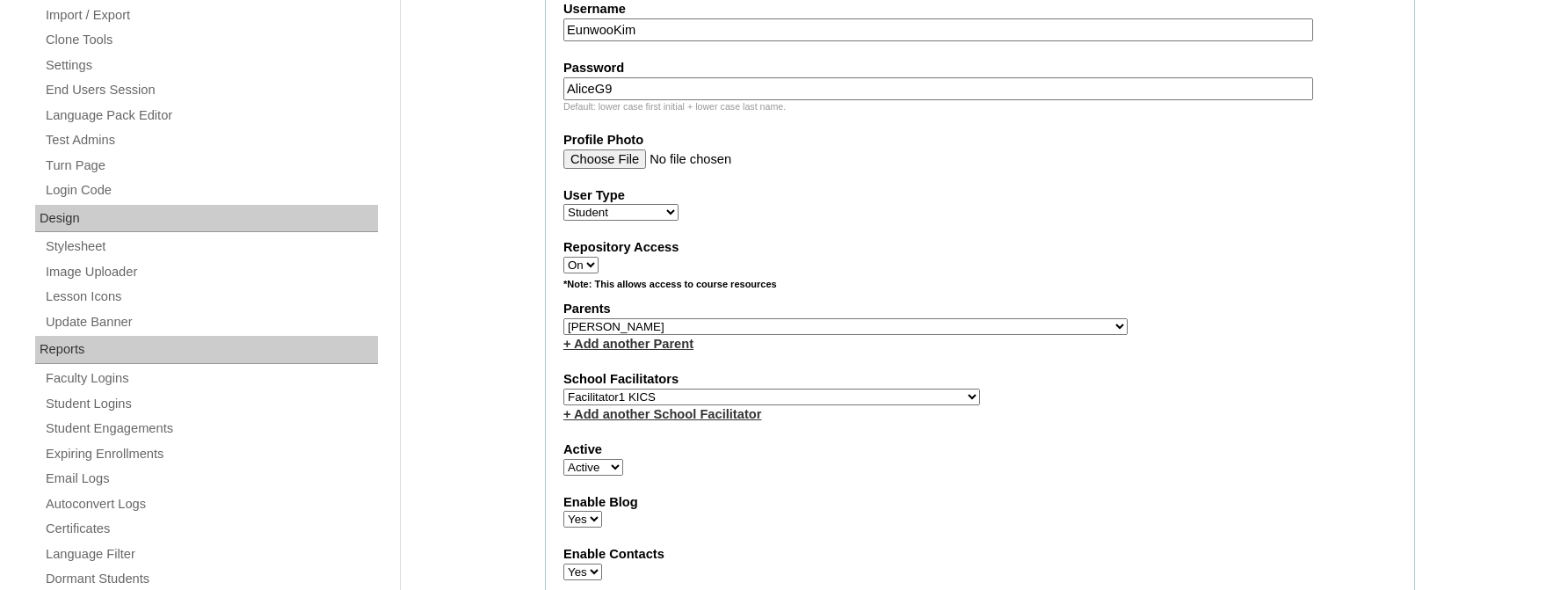
click option "Facilitator1 KICS" at bounding box center [0, 0] width 0 height 0
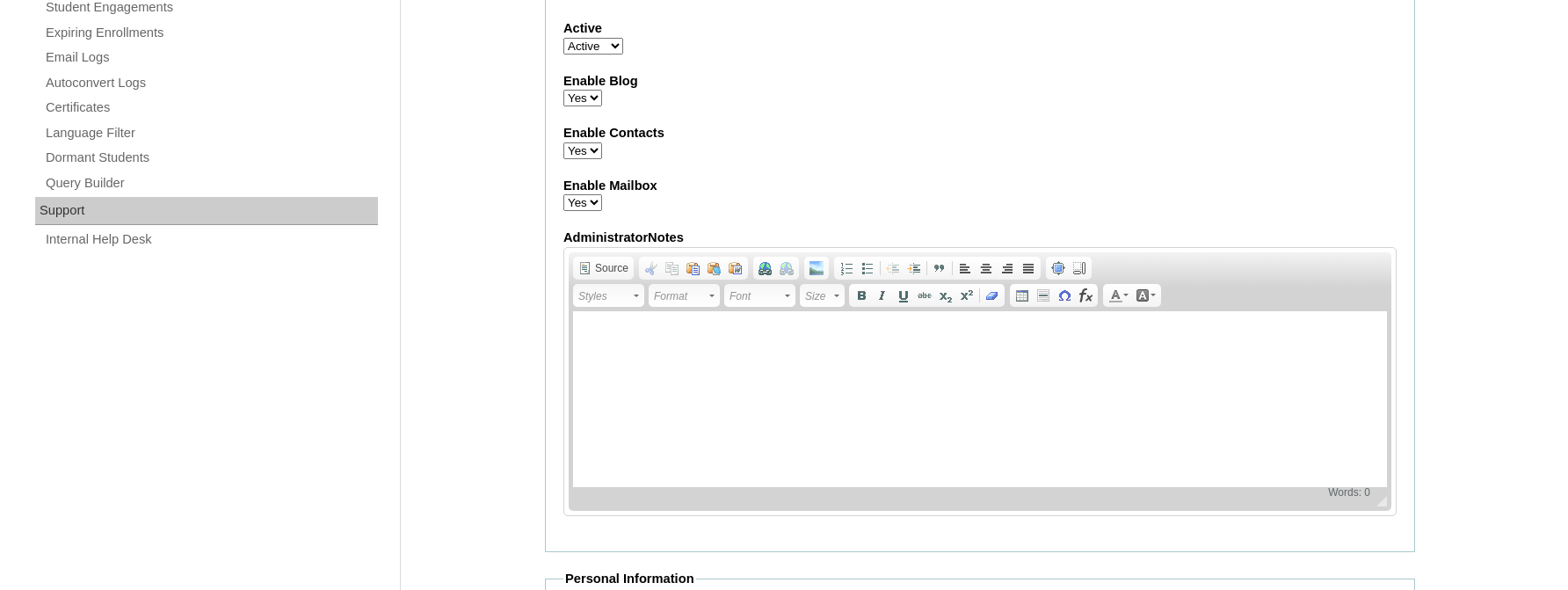
scroll to position [1160, 0]
click at [607, 343] on html at bounding box center [980, 397] width 814 height 176
click at [877, 335] on p "10/10/2025 Parent Jinyoung Rhee, kp1254, CCO659, G(, blf." at bounding box center [981, 336] width 779 height 18
click at [940, 335] on p "10/10/2025 Parent Jinyoung Rhee, kp1254, CCO659, G9 blf." at bounding box center [981, 336] width 779 height 18
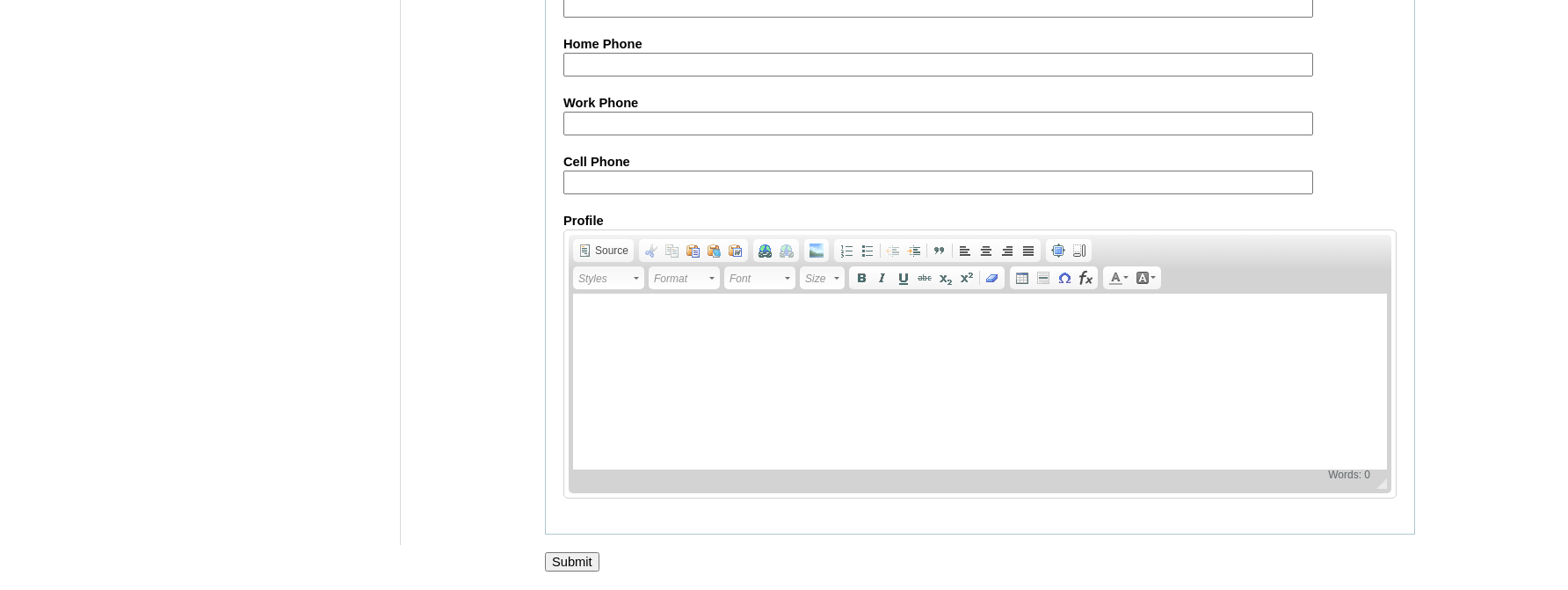
scroll to position [2125, 0]
click at [561, 553] on input "Submit" at bounding box center [573, 561] width 55 height 19
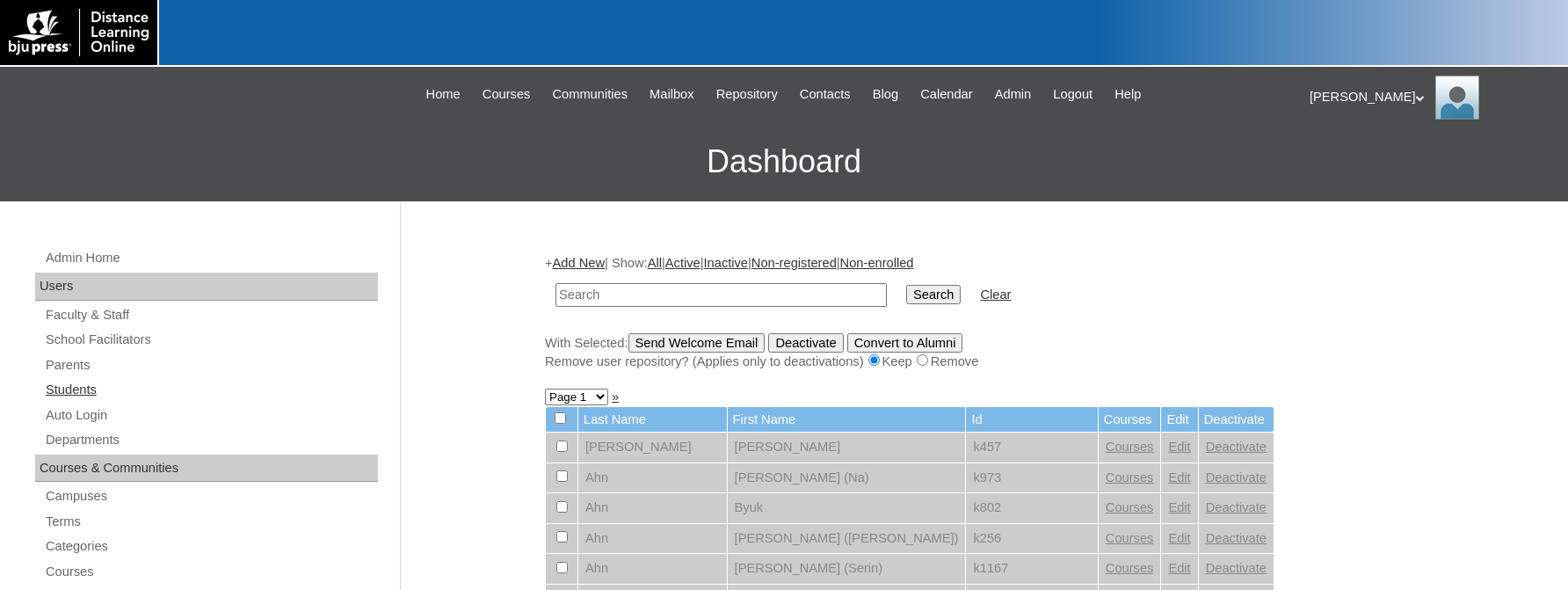
click at [67, 385] on link "Students" at bounding box center [211, 389] width 334 height 22
click at [587, 294] on input "text" at bounding box center [721, 295] width 331 height 24
click at [560, 292] on input "1254" at bounding box center [721, 295] width 331 height 24
type input "K1254"
click at [907, 285] on input "Search" at bounding box center [934, 294] width 55 height 19
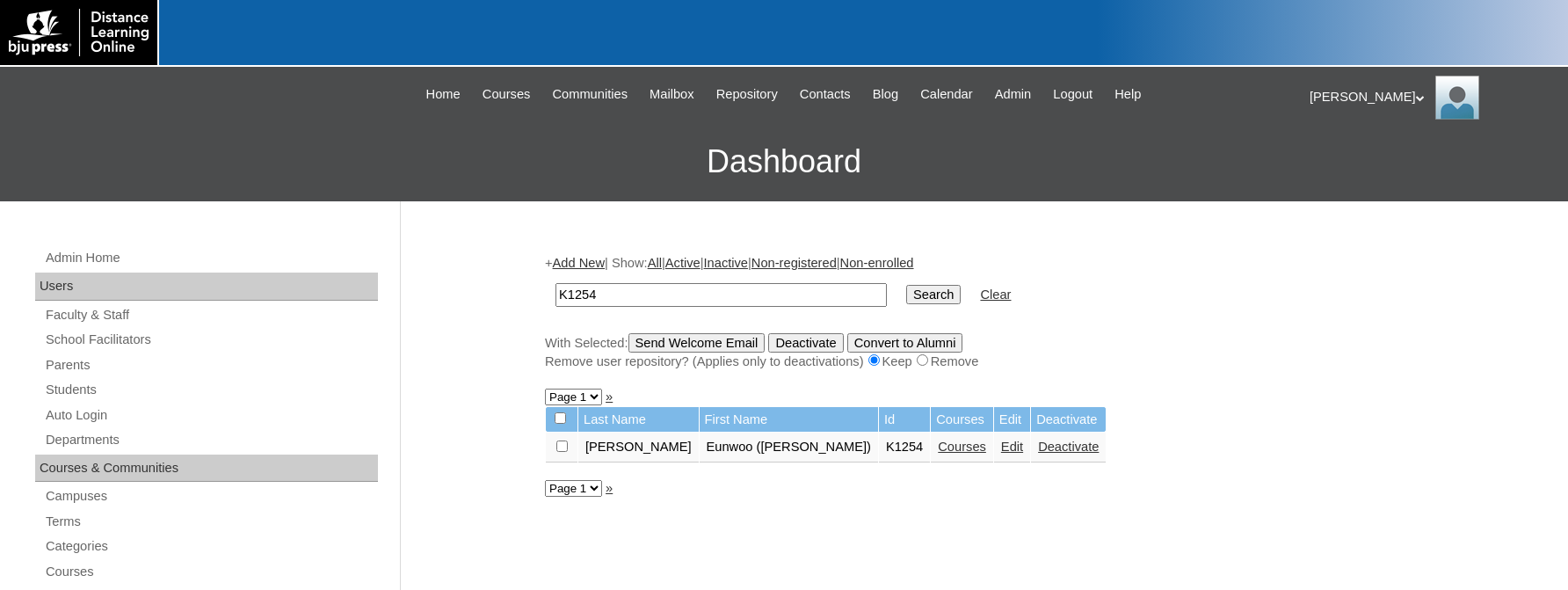
click at [938, 453] on link "Courses" at bounding box center [961, 446] width 48 height 14
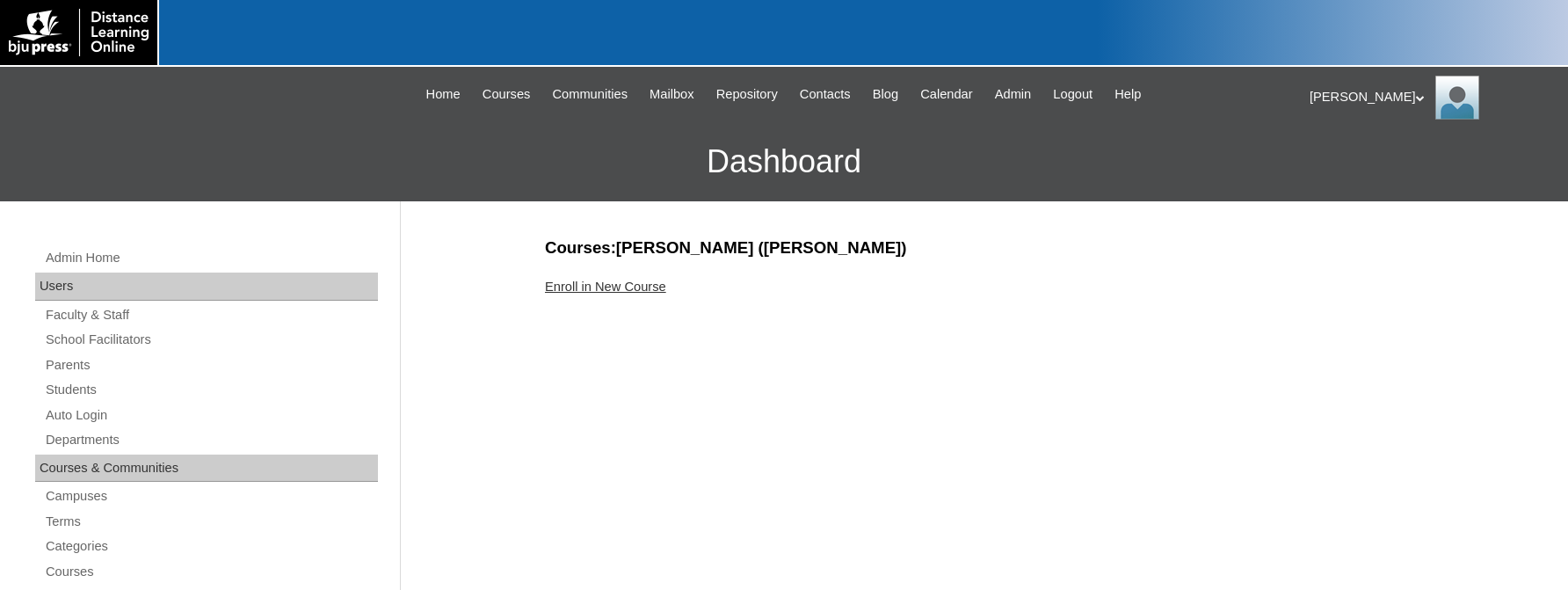
click at [590, 284] on link "Enroll in New Course" at bounding box center [606, 285] width 121 height 14
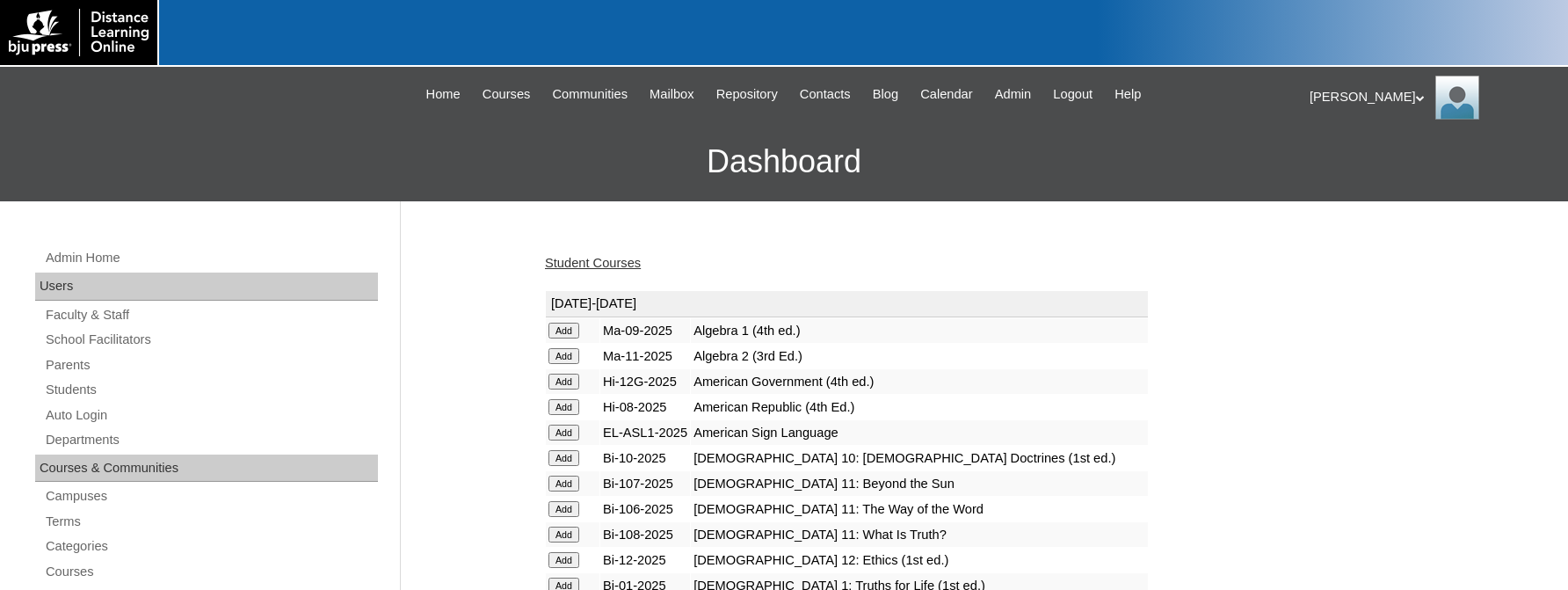
click at [566, 329] on input "Add" at bounding box center [564, 330] width 31 height 16
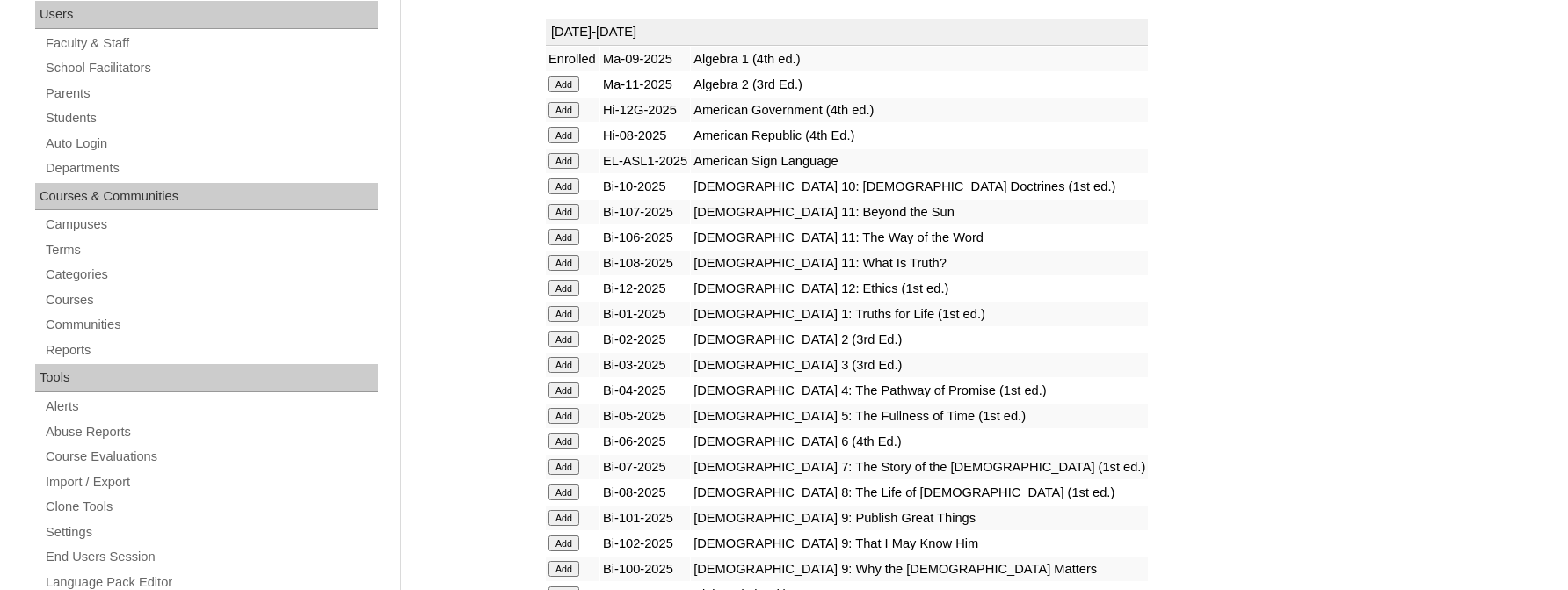
scroll to position [316, 0]
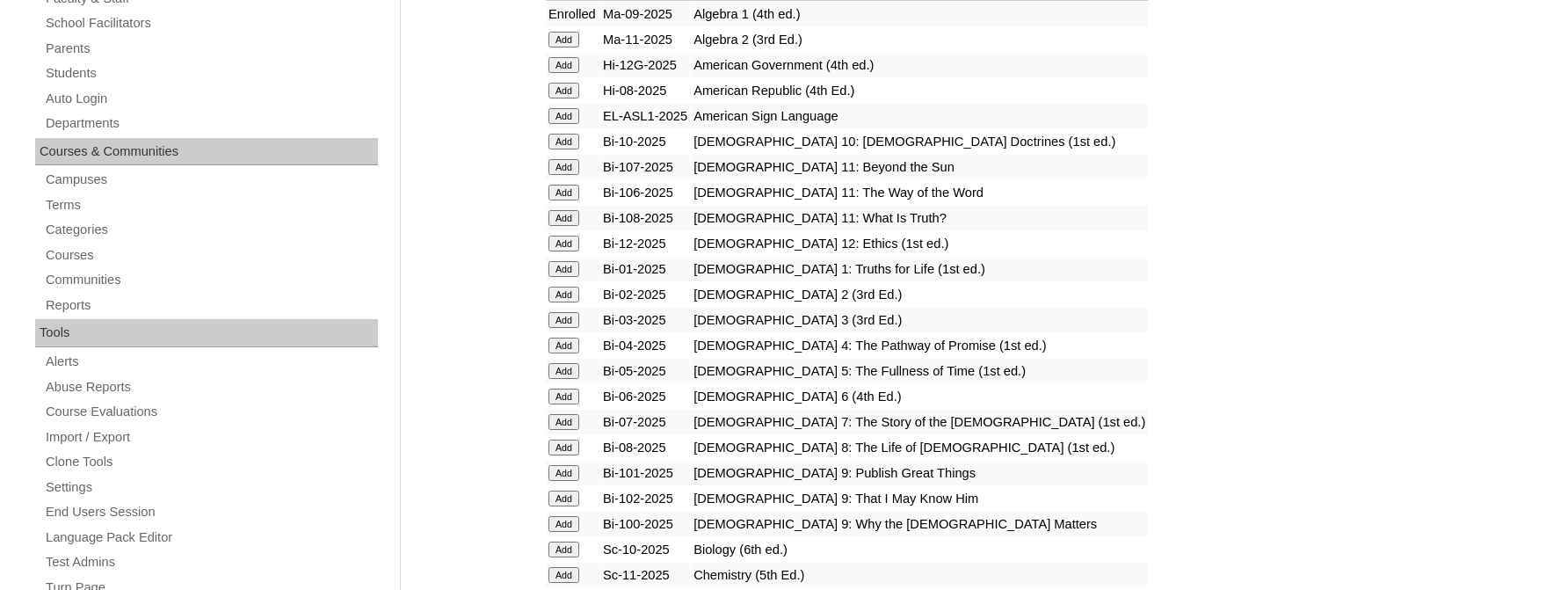
click at [567, 481] on input "Add" at bounding box center [564, 472] width 31 height 16
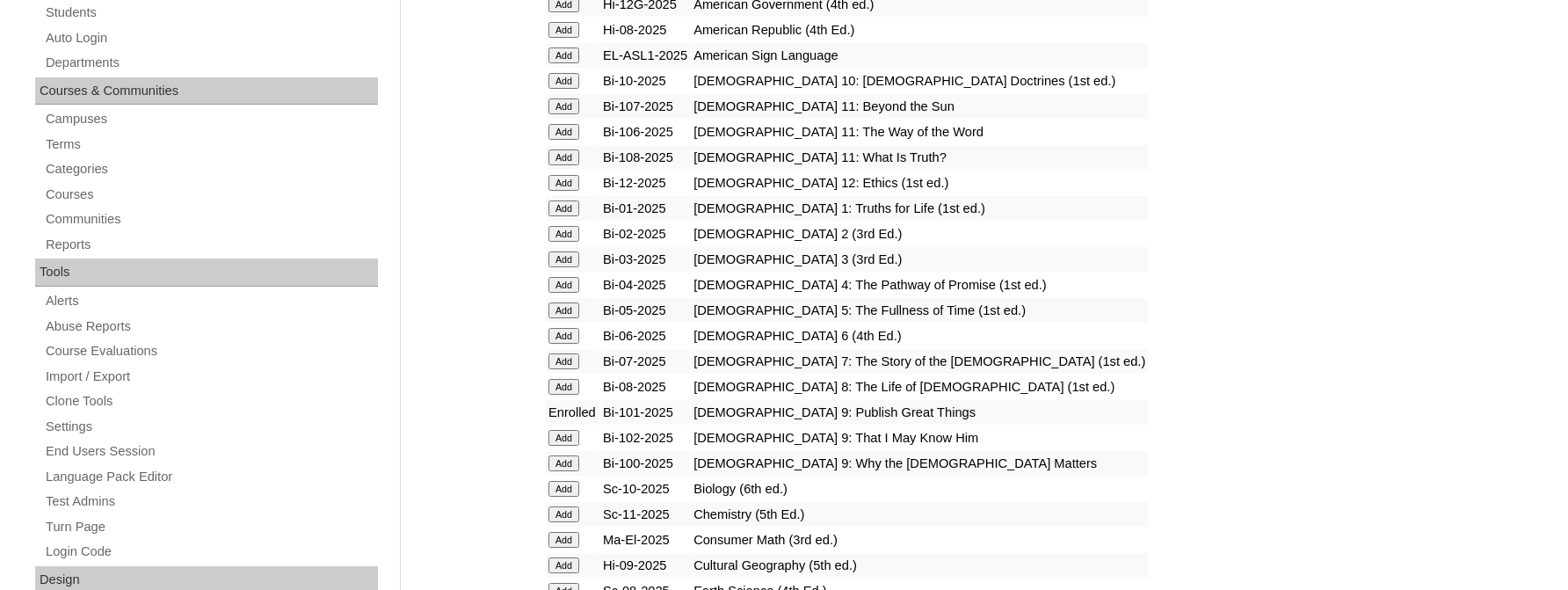
scroll to position [422, 0]
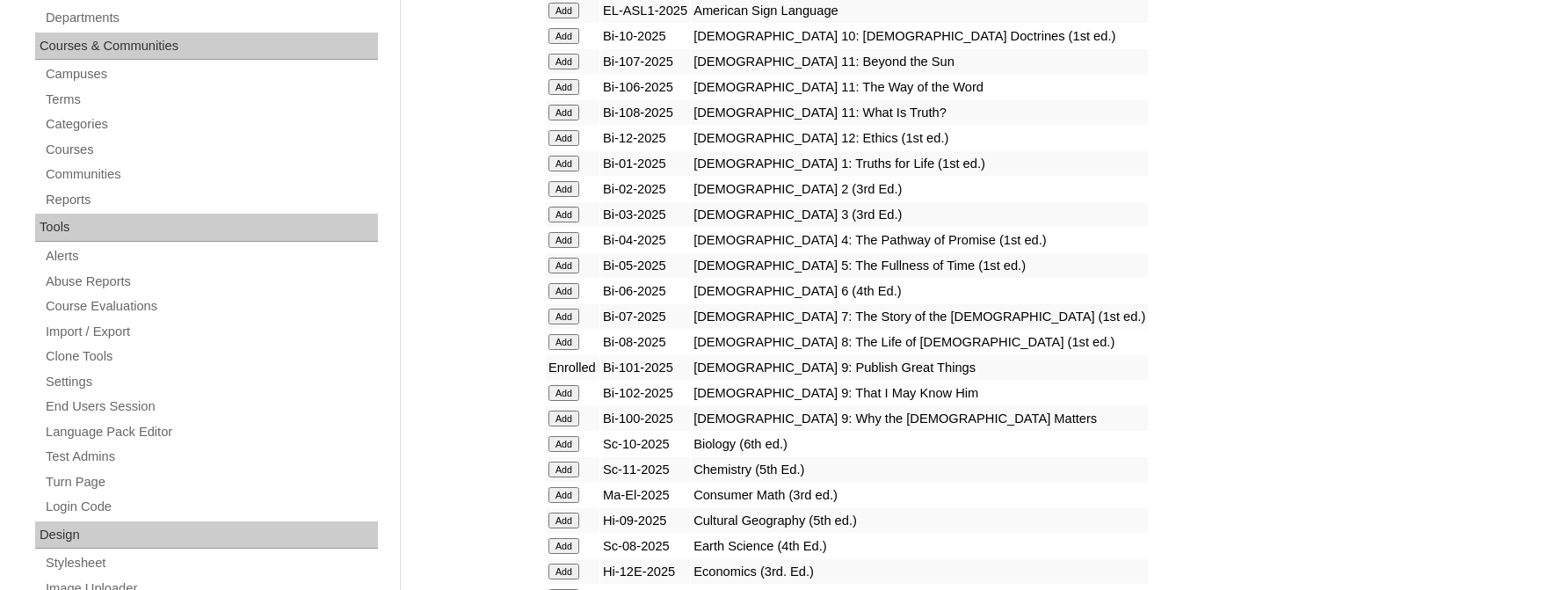
click at [554, 400] on input "Add" at bounding box center [564, 392] width 31 height 16
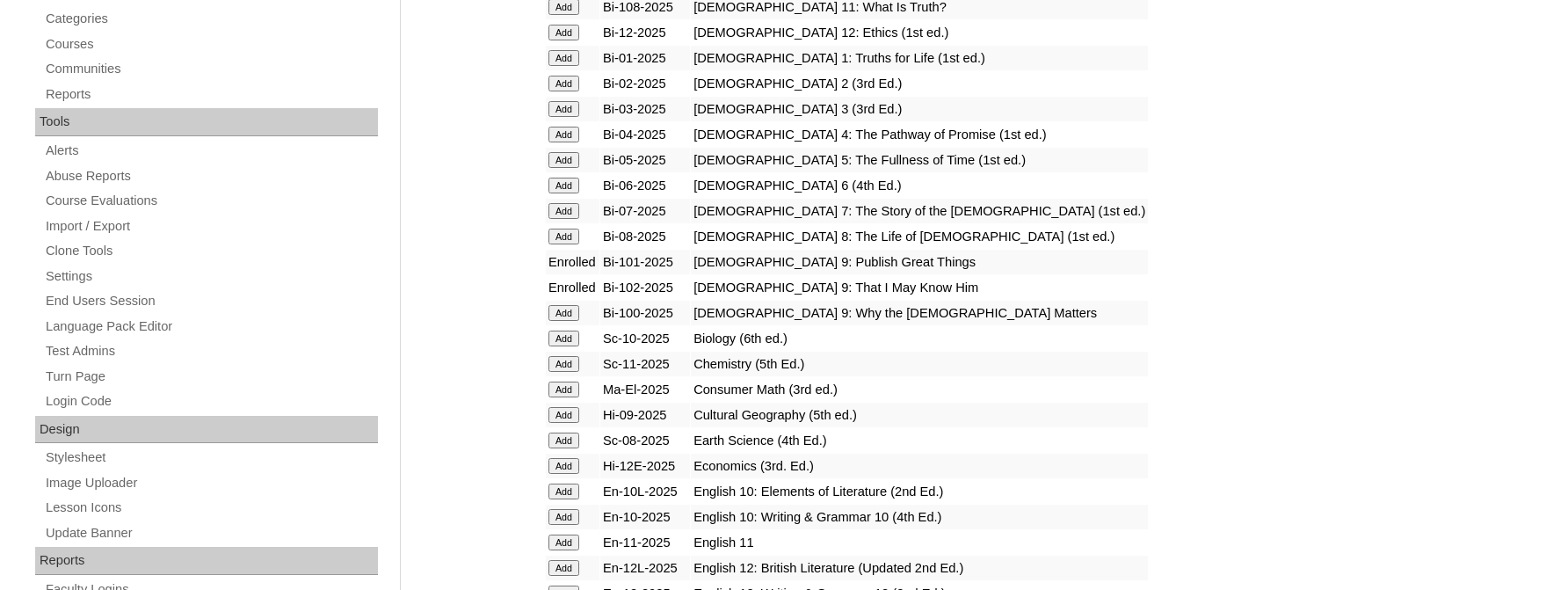
click at [561, 321] on input "Add" at bounding box center [564, 312] width 31 height 16
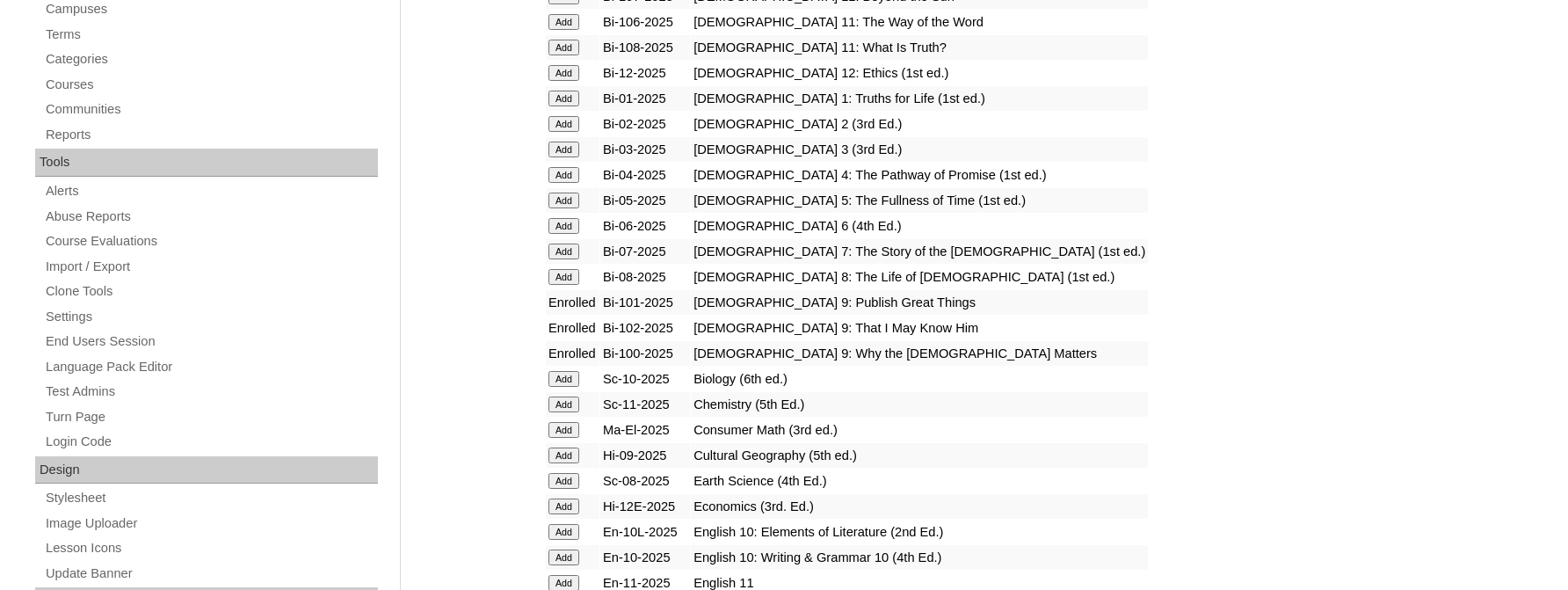
scroll to position [527, 0]
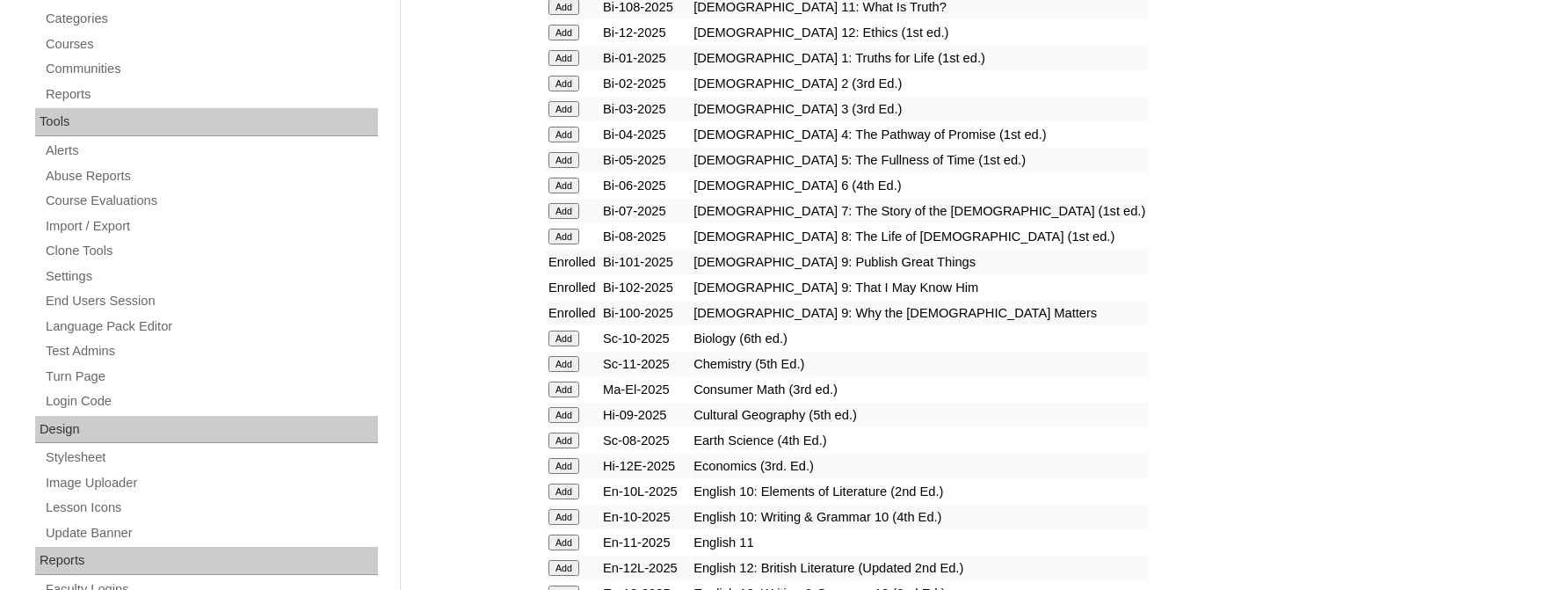
click at [561, 423] on input "Add" at bounding box center [564, 414] width 31 height 16
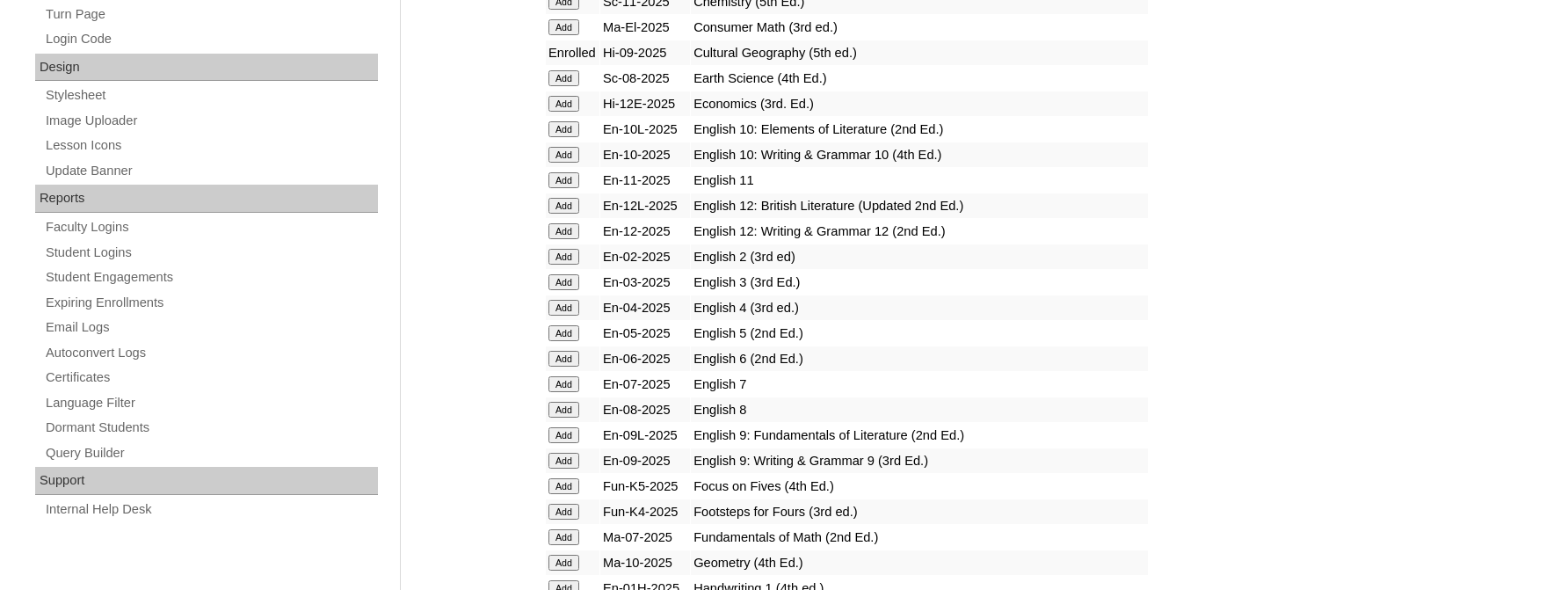
scroll to position [949, 0]
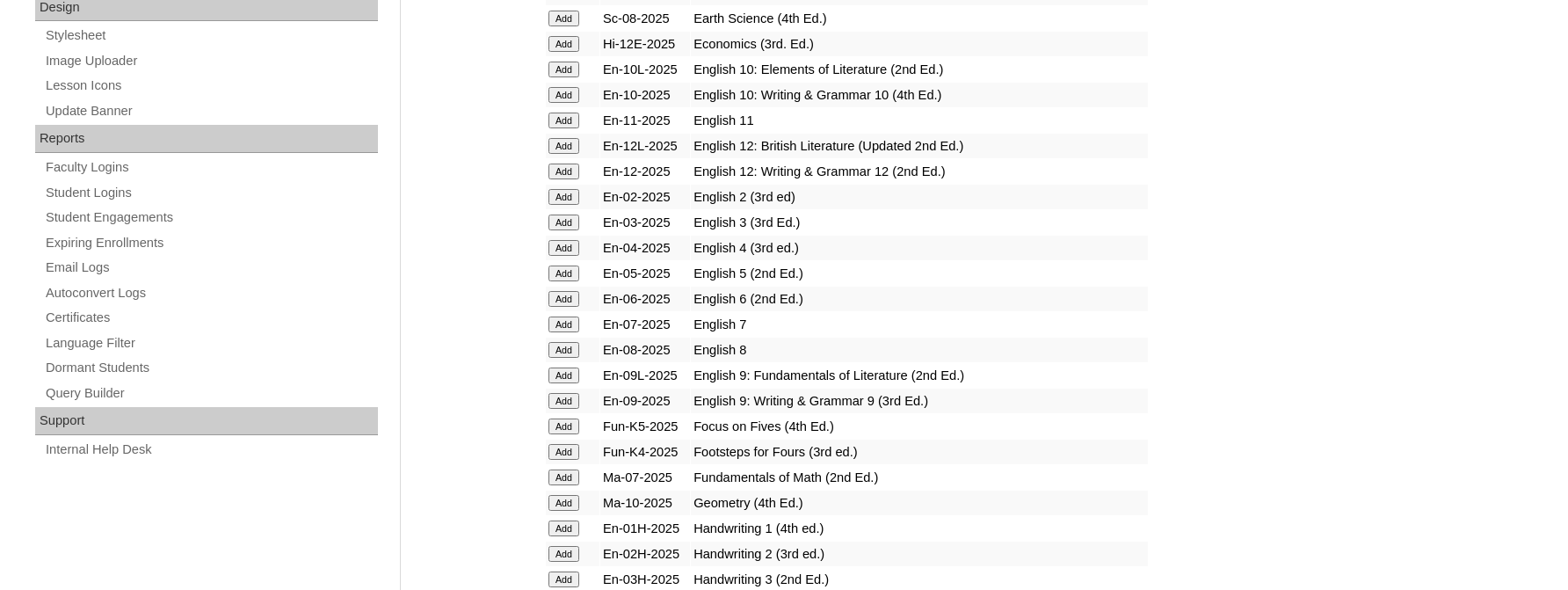
click at [559, 383] on input "Add" at bounding box center [564, 375] width 31 height 16
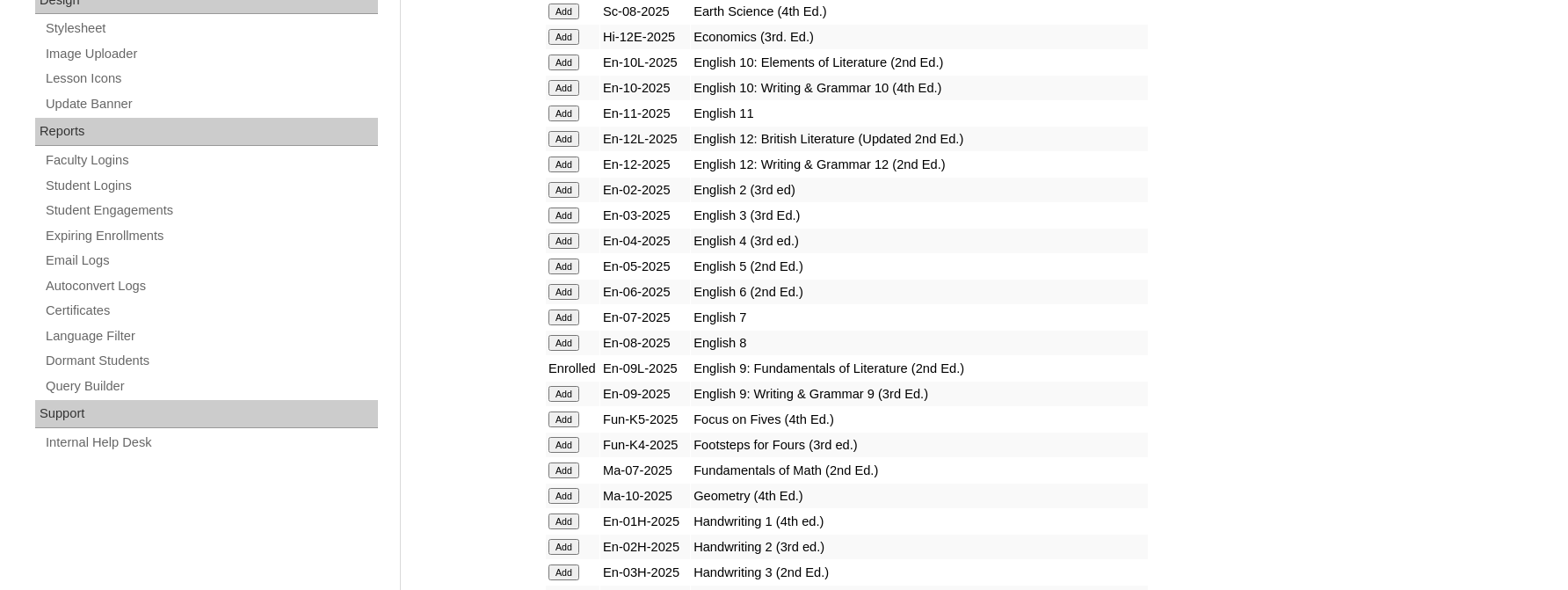
scroll to position [1054, 0]
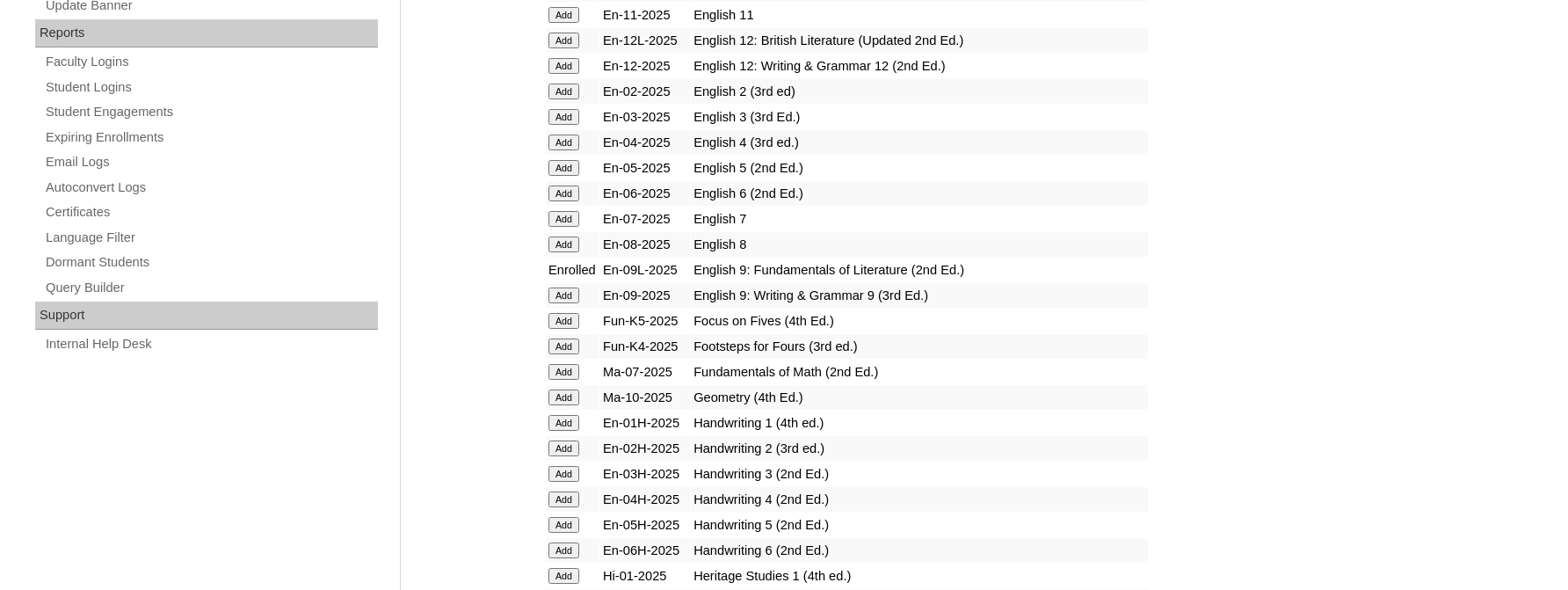
click at [562, 303] on input "Add" at bounding box center [564, 295] width 31 height 16
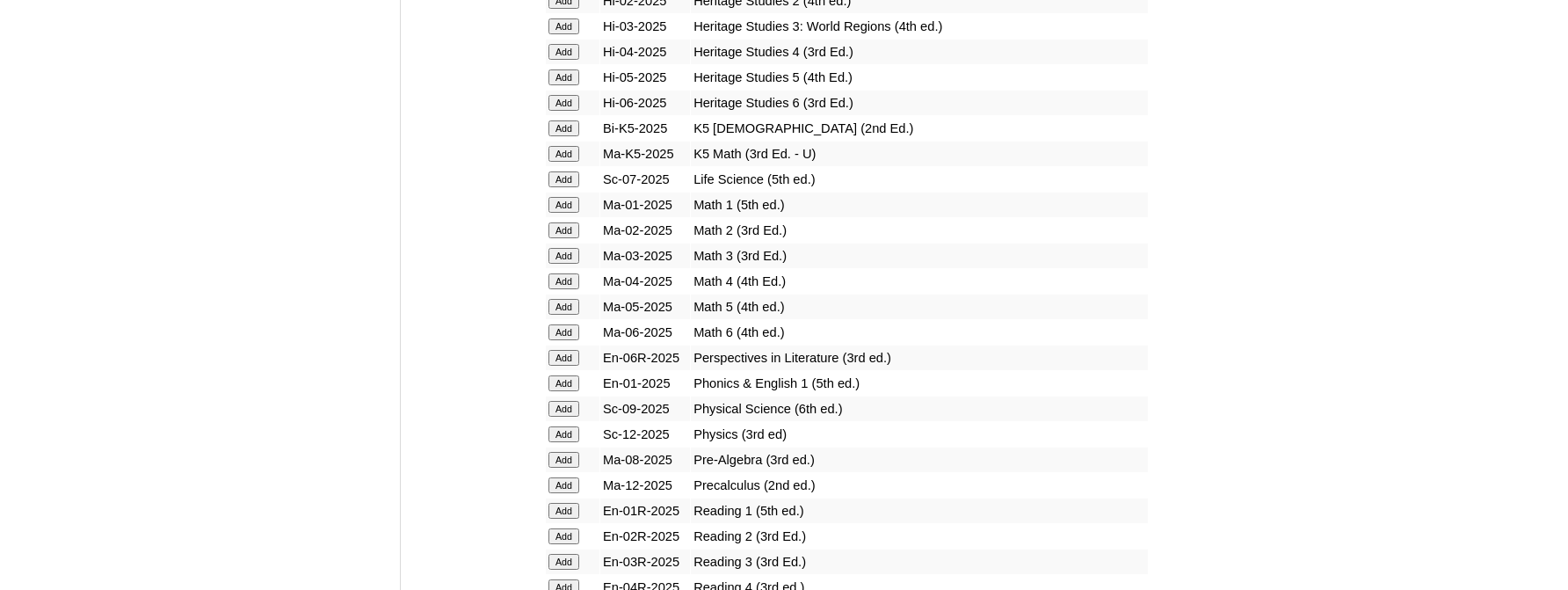
scroll to position [1687, 0]
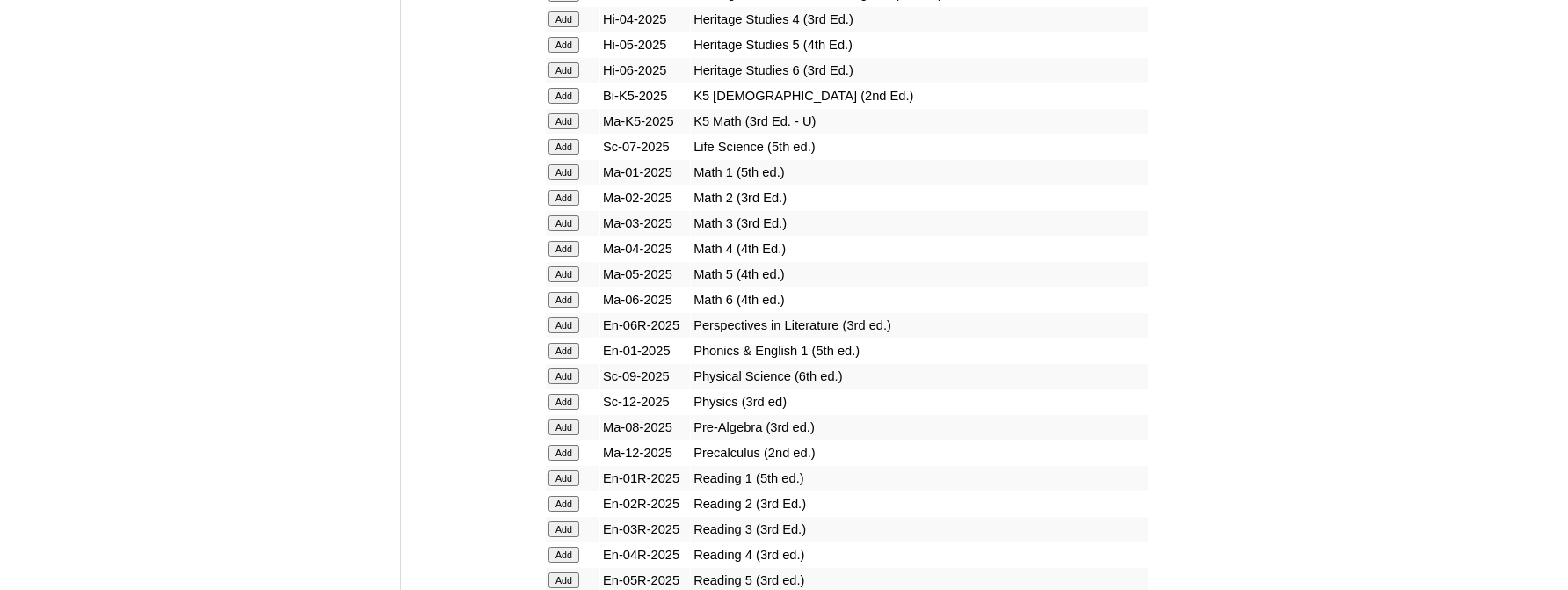
click at [566, 384] on input "Add" at bounding box center [564, 376] width 31 height 16
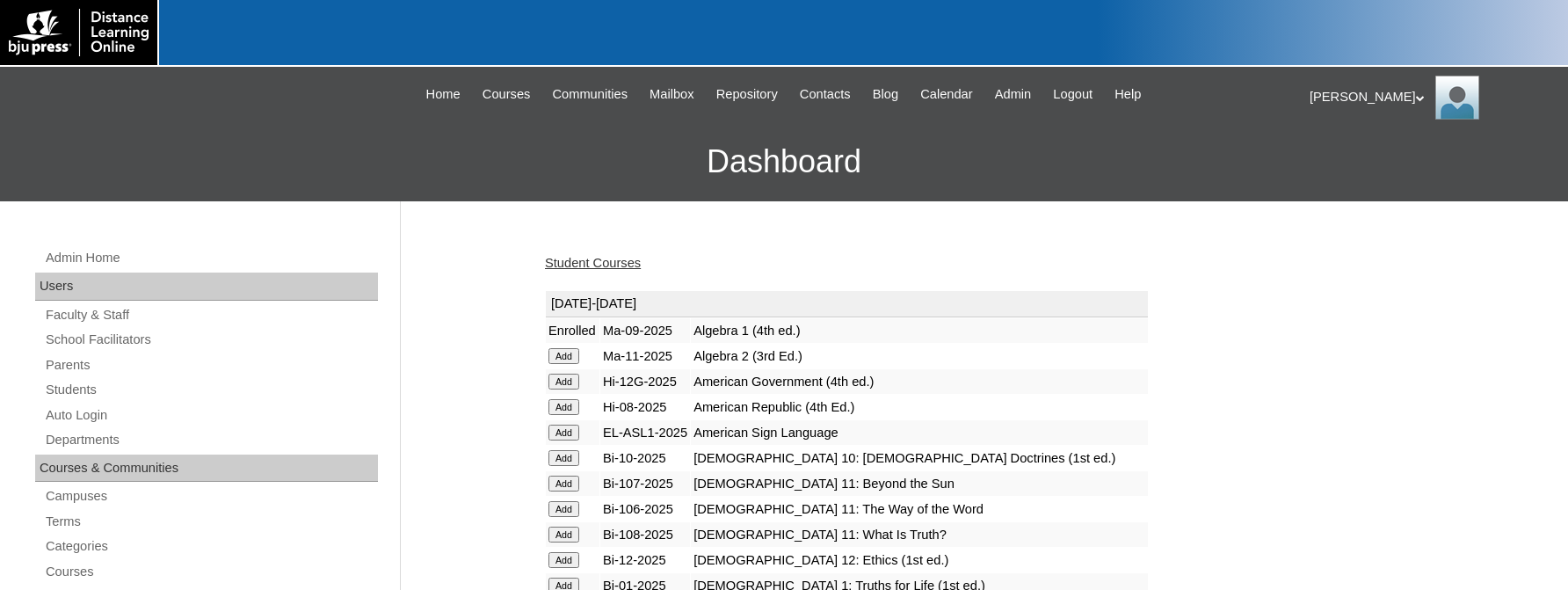
click at [618, 260] on link "Student Courses" at bounding box center [593, 262] width 96 height 14
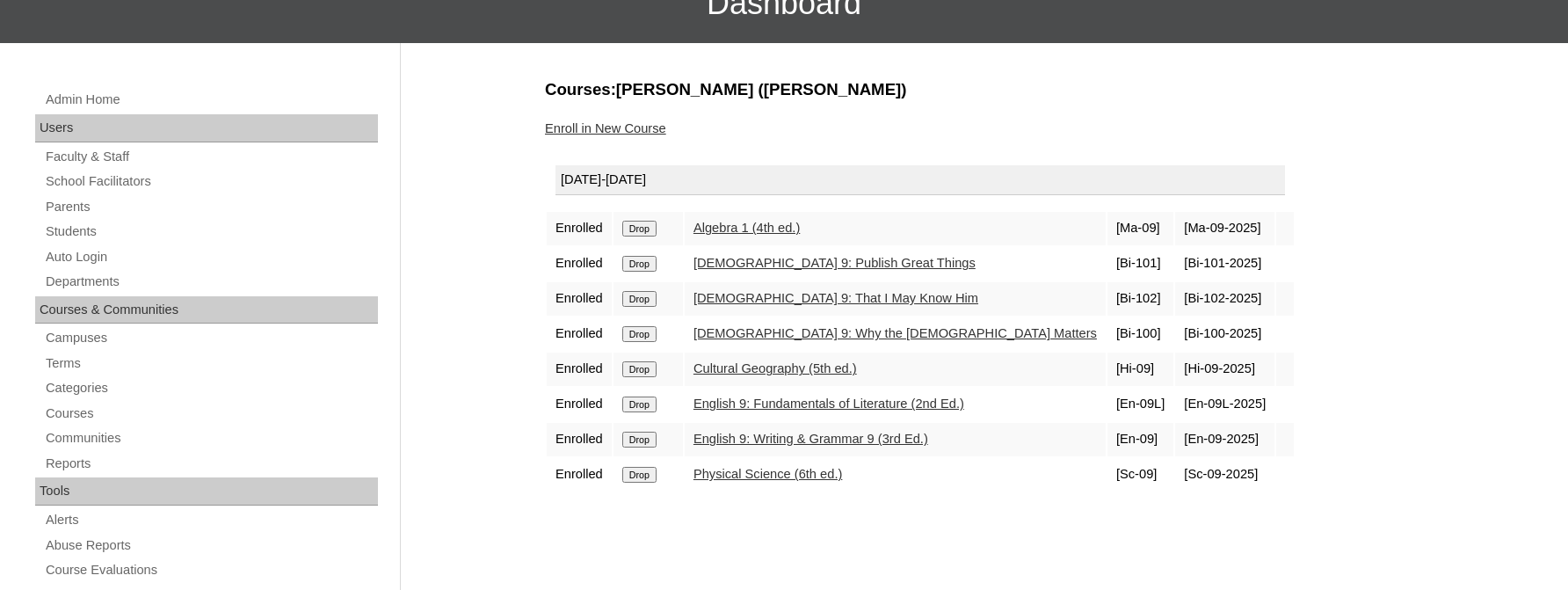
scroll to position [211, 0]
